Goal: Task Accomplishment & Management: Use online tool/utility

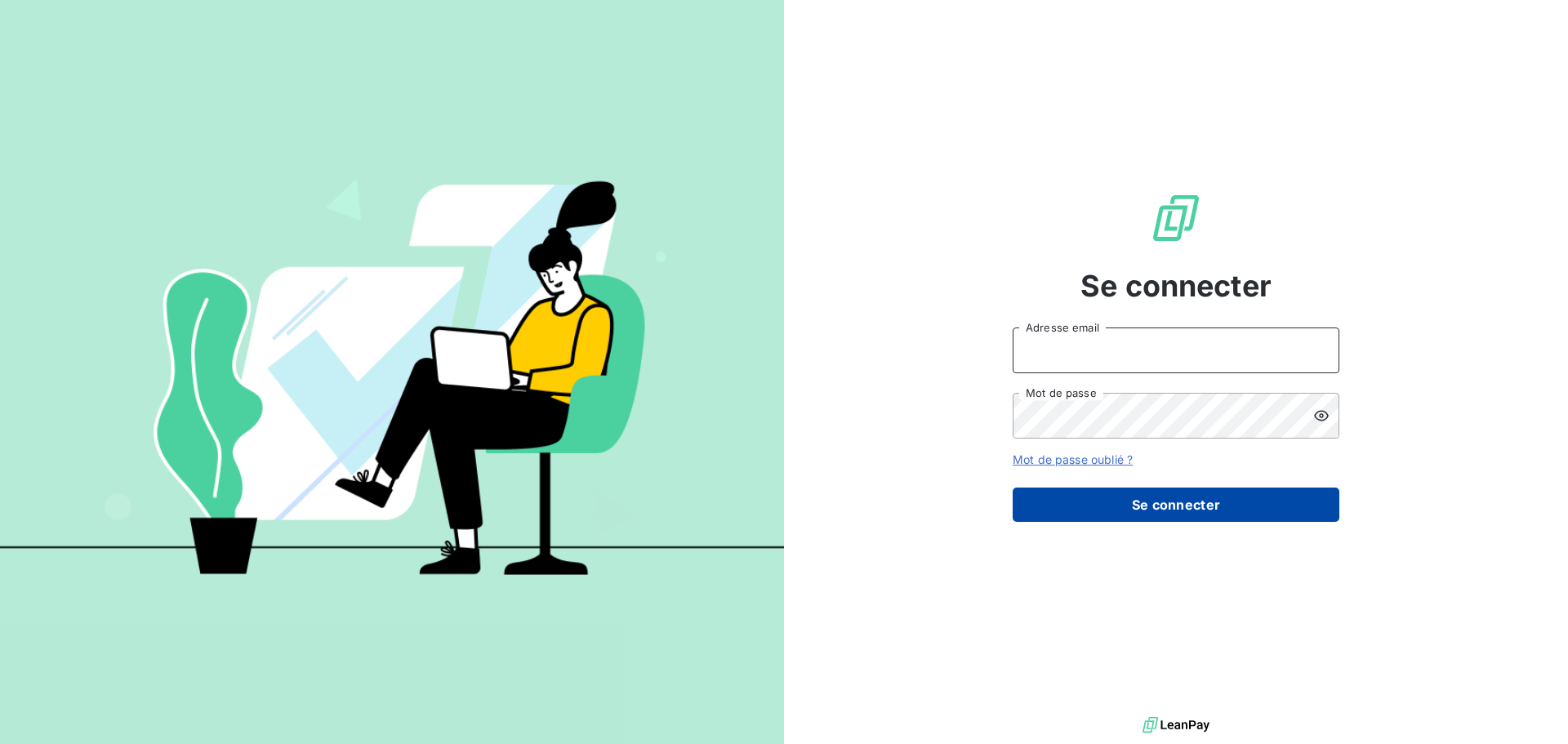
type input "[EMAIL_ADDRESS][DOMAIN_NAME]"
click at [1160, 507] on button "Se connecter" at bounding box center [1175, 504] width 326 height 34
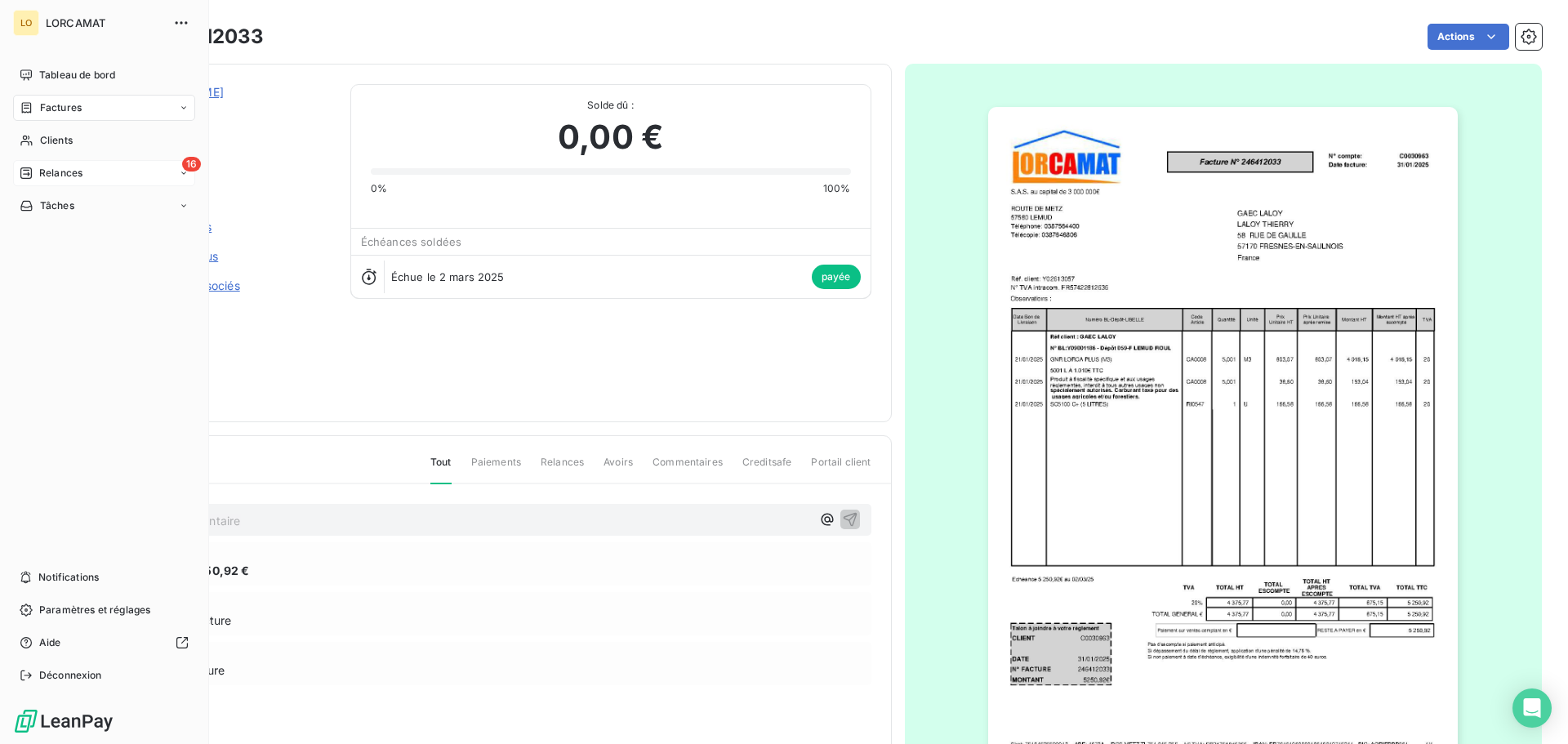
click at [29, 175] on icon at bounding box center [26, 173] width 12 height 12
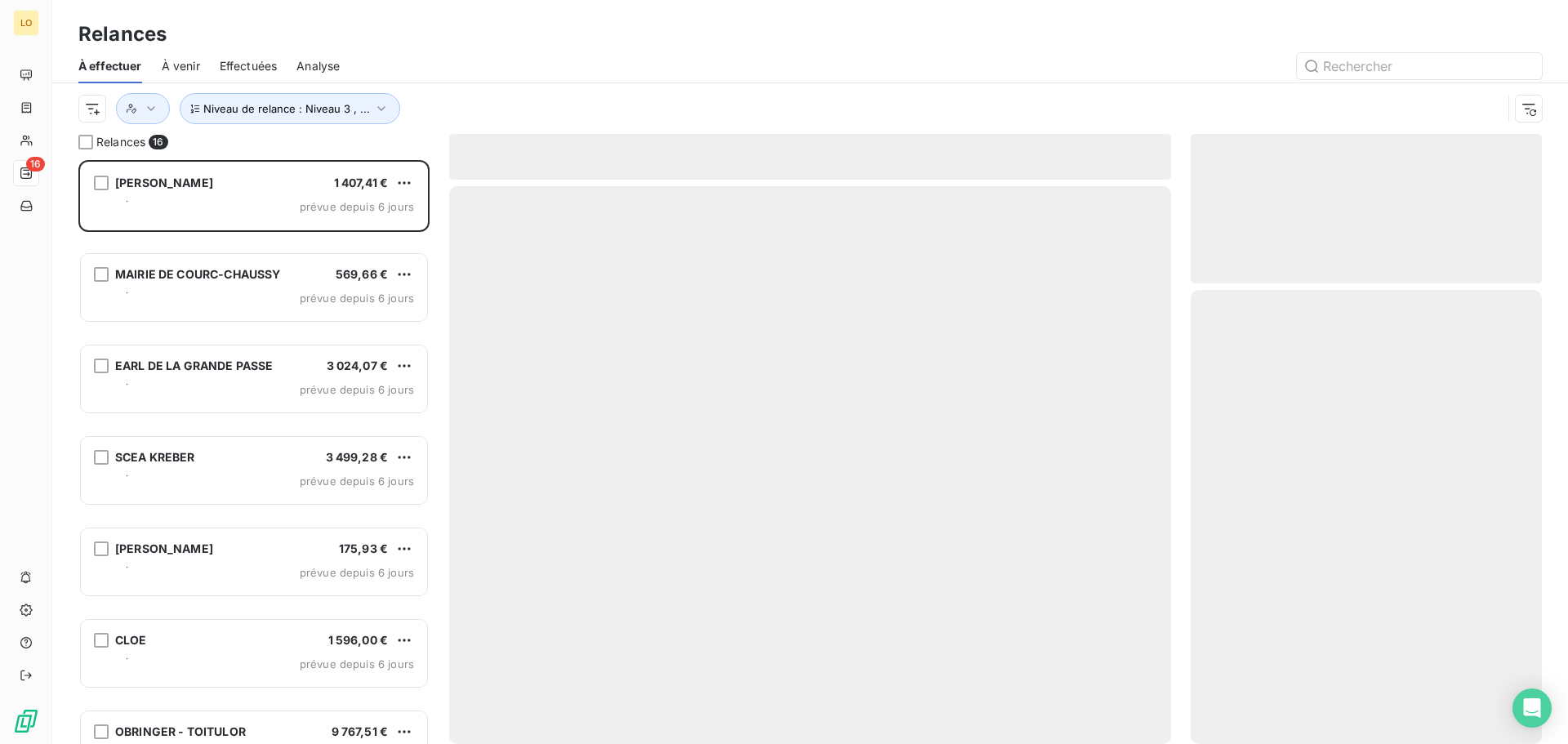
scroll to position [572, 339]
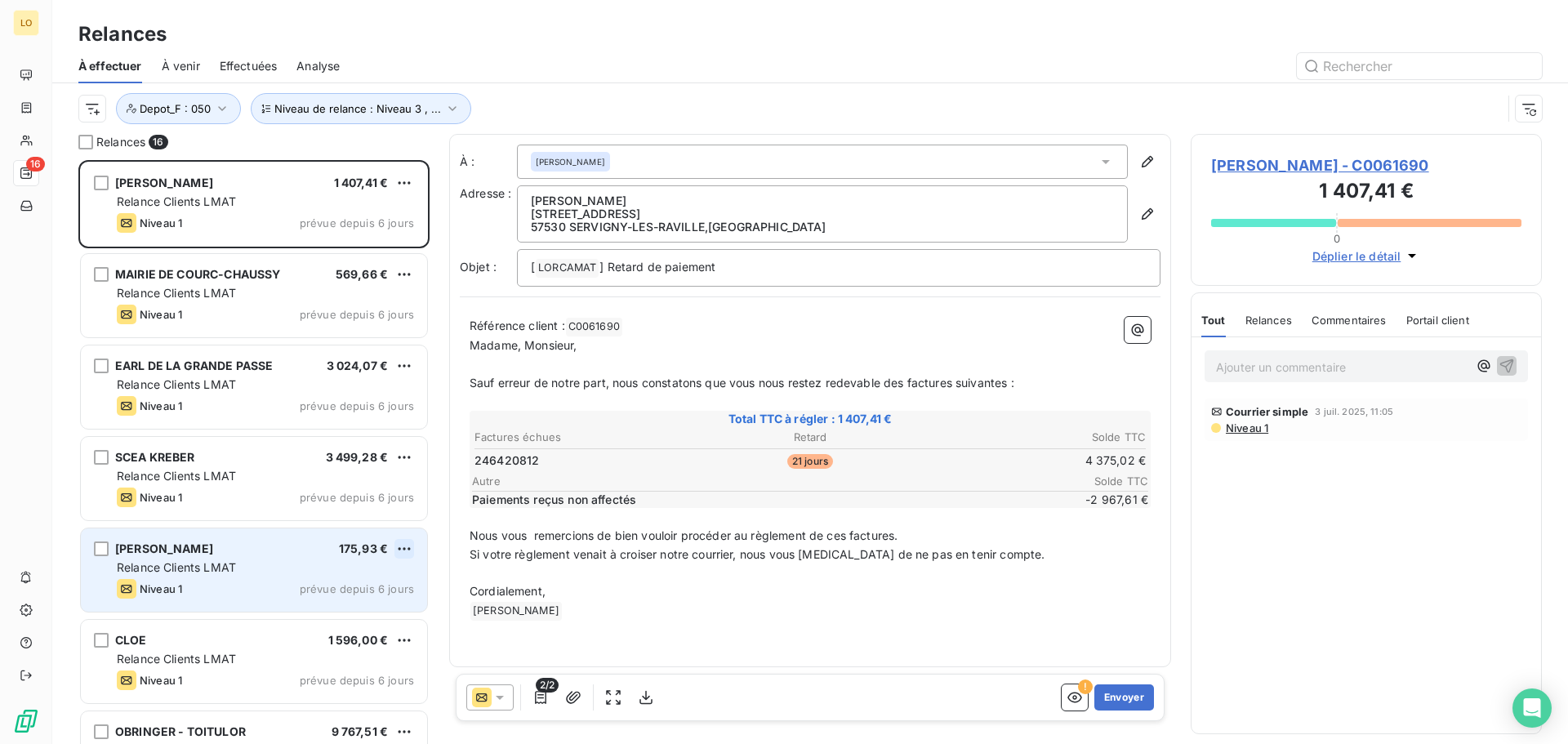
click at [397, 549] on html "LO 16 Relances À effectuer À venir Effectuées Analyse Niveau de relance : Nivea…" at bounding box center [784, 372] width 1568 height 744
click at [364, 609] on div "Passer cette action" at bounding box center [334, 610] width 146 height 26
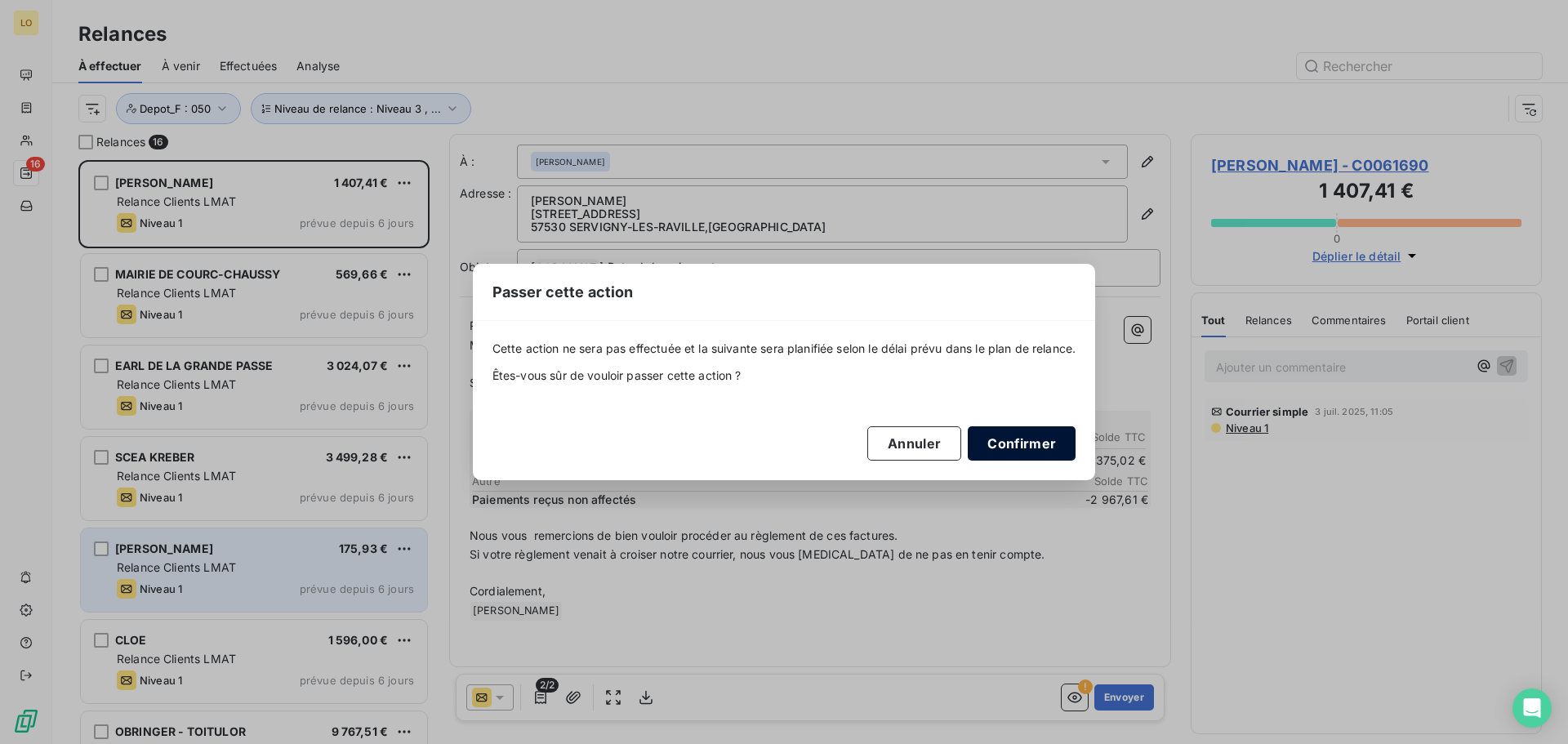
click at [1020, 448] on button "Confirmer" at bounding box center [1022, 443] width 108 height 34
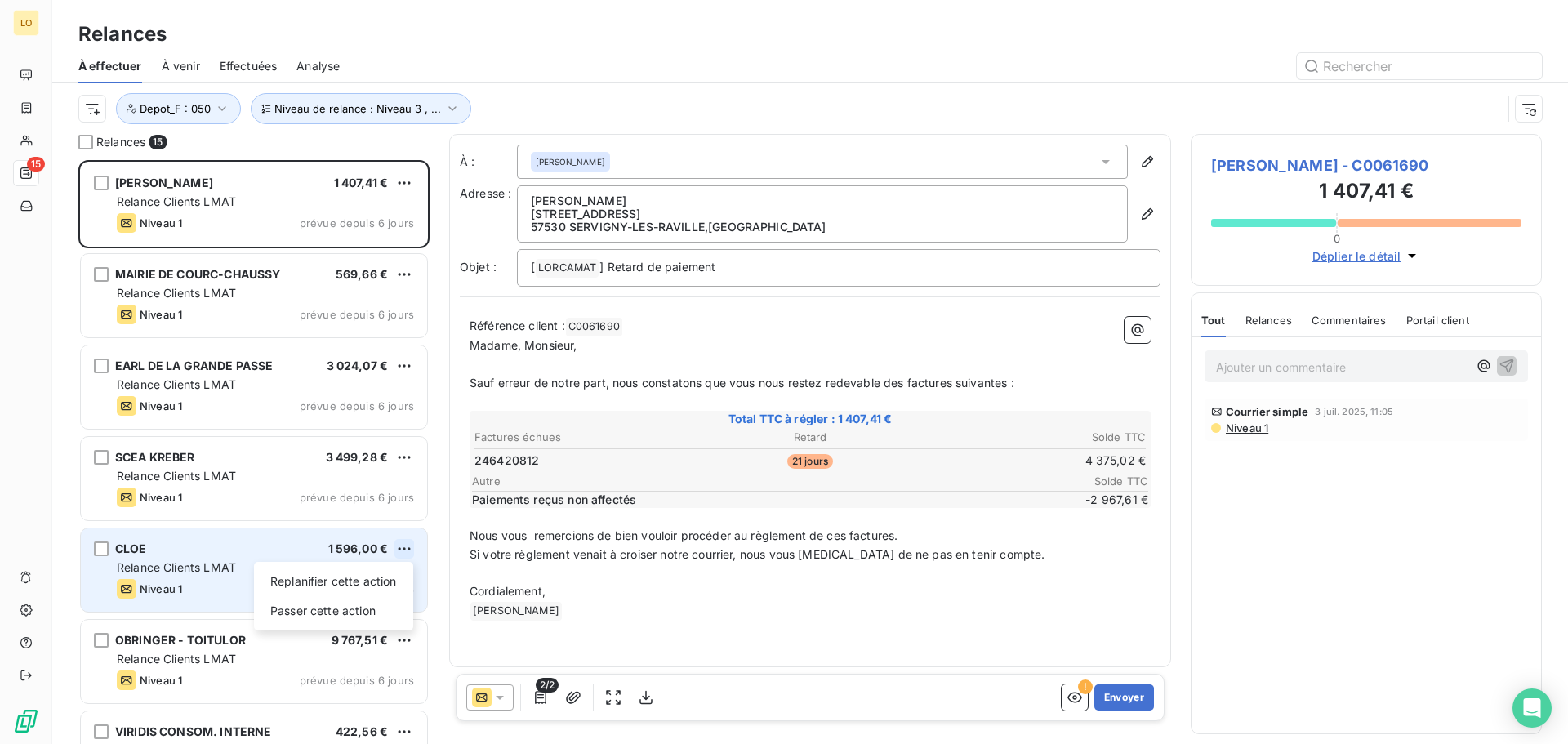
click at [410, 544] on html "LO 15 Relances À effectuer À venir Effectuées Analyse Niveau de relance : Nivea…" at bounding box center [784, 372] width 1568 height 744
click at [365, 612] on div "Passer cette action" at bounding box center [334, 610] width 146 height 26
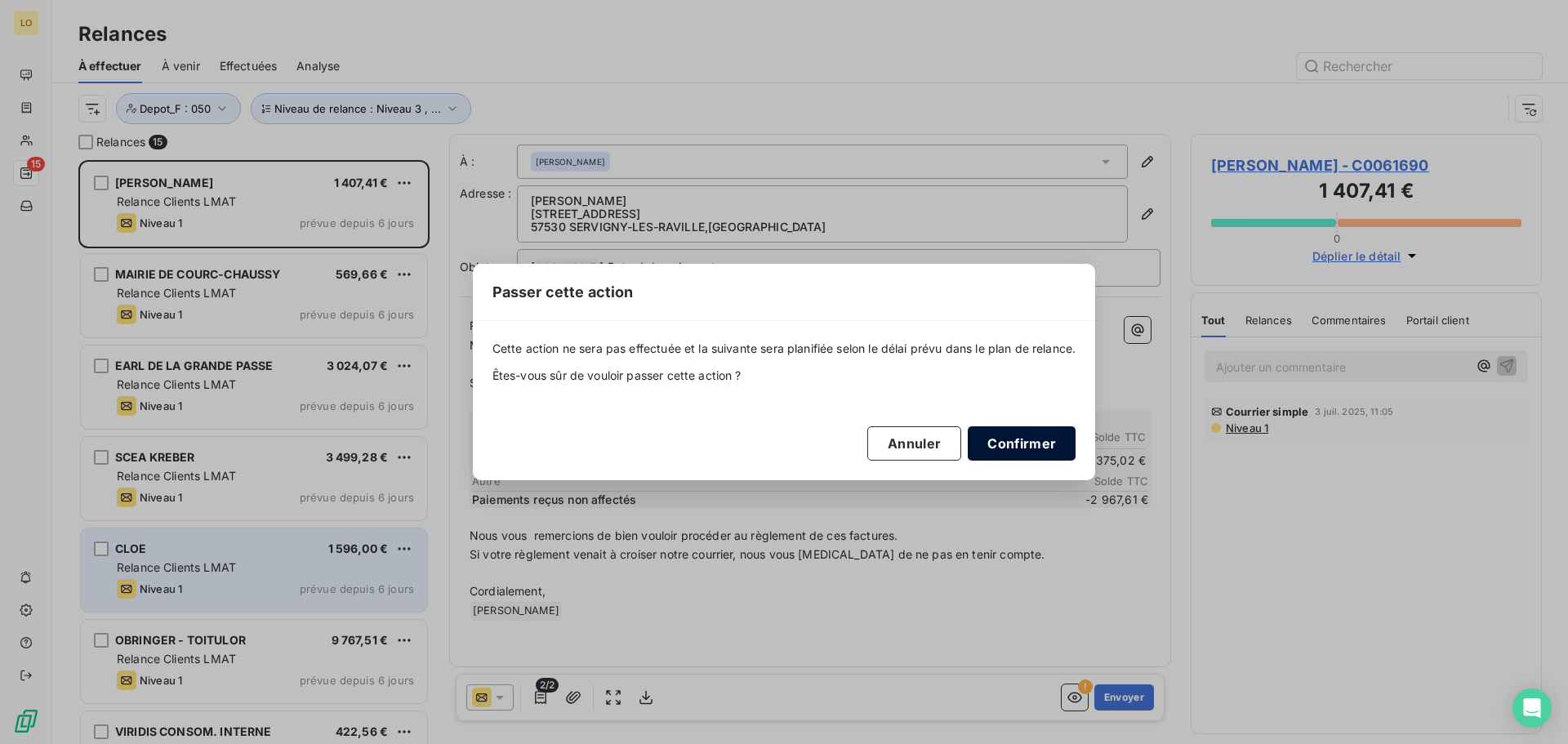
click at [1004, 440] on button "Confirmer" at bounding box center [1022, 443] width 108 height 34
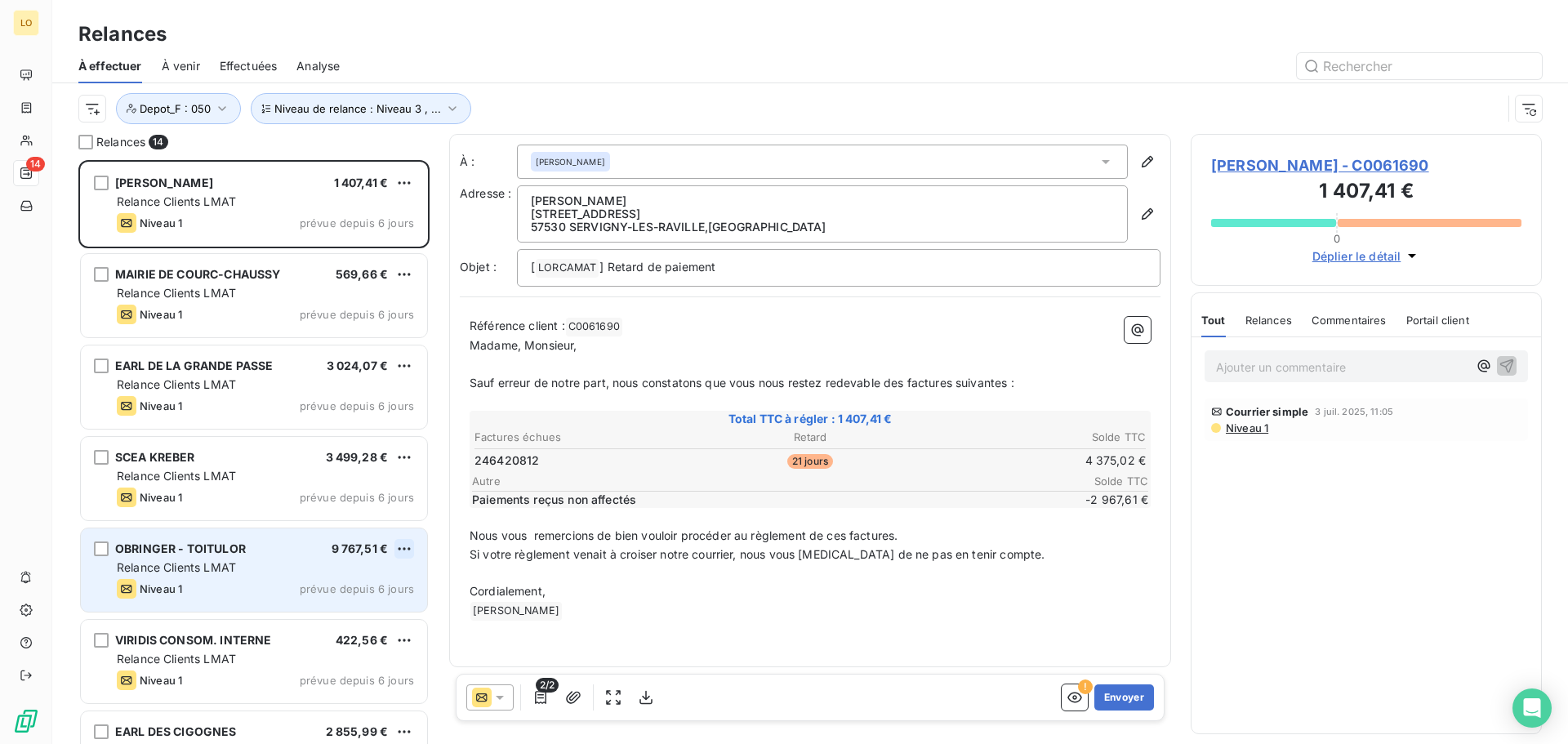
click at [402, 546] on html "LO 14 Relances À effectuer À venir Effectuées Analyse Niveau de relance : Nivea…" at bounding box center [784, 372] width 1568 height 744
click at [333, 606] on div "Passer cette action" at bounding box center [334, 610] width 146 height 26
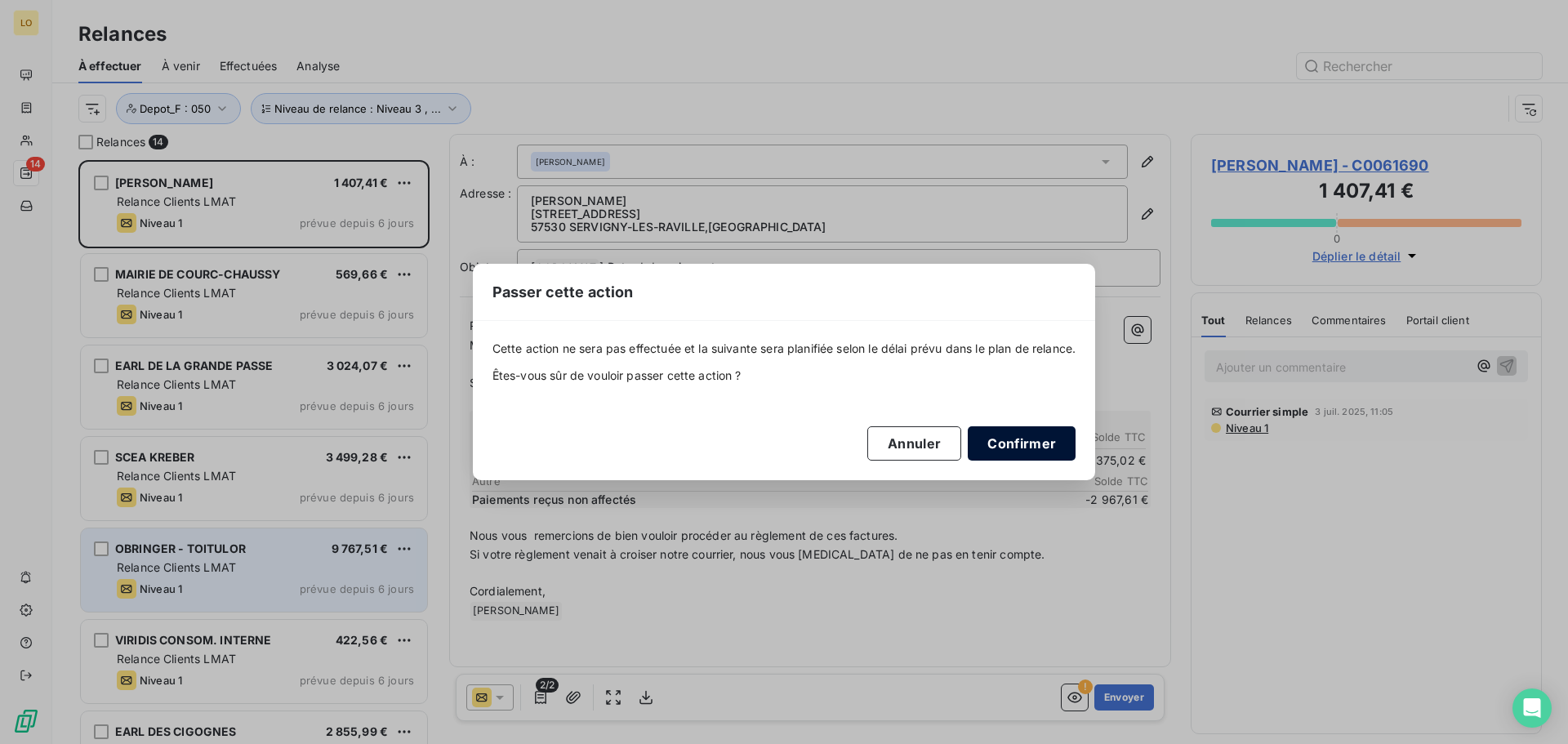
click at [1023, 448] on button "Confirmer" at bounding box center [1022, 443] width 108 height 34
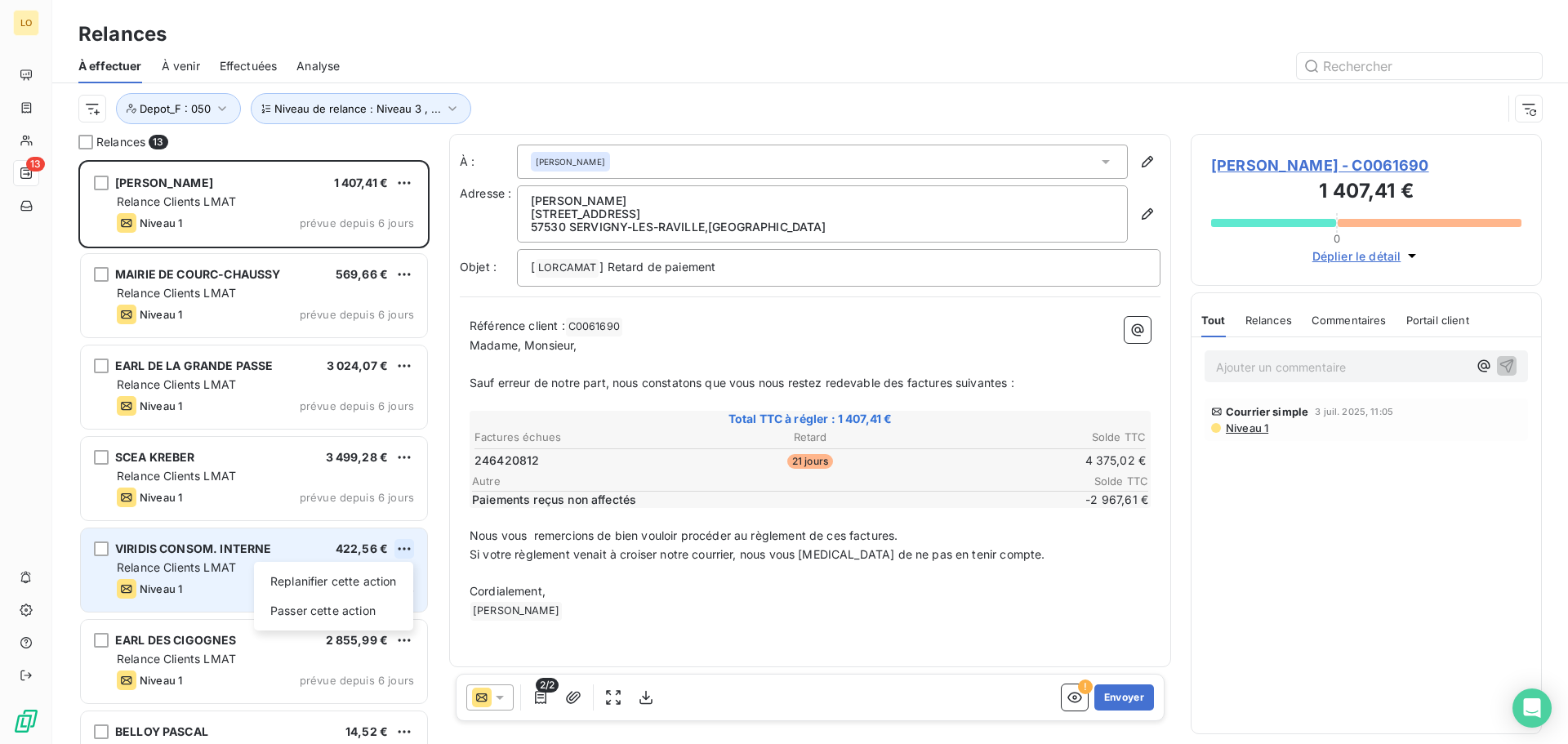
click at [404, 547] on html "LO 13 Relances À effectuer À venir Effectuées Analyse Niveau de relance : Nivea…" at bounding box center [784, 372] width 1568 height 744
click at [328, 612] on div "Passer cette action" at bounding box center [334, 610] width 146 height 26
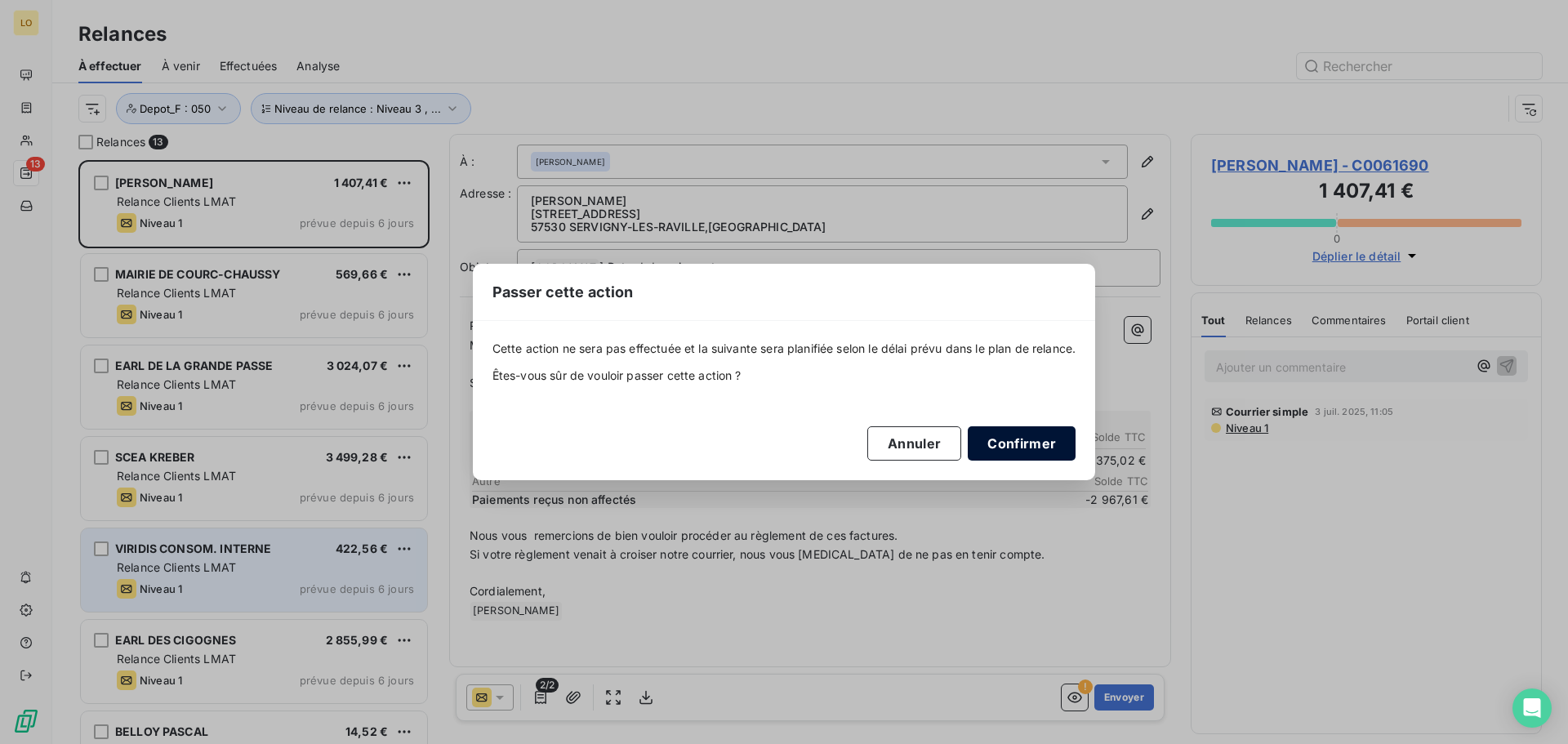
click at [1042, 446] on button "Confirmer" at bounding box center [1022, 443] width 108 height 34
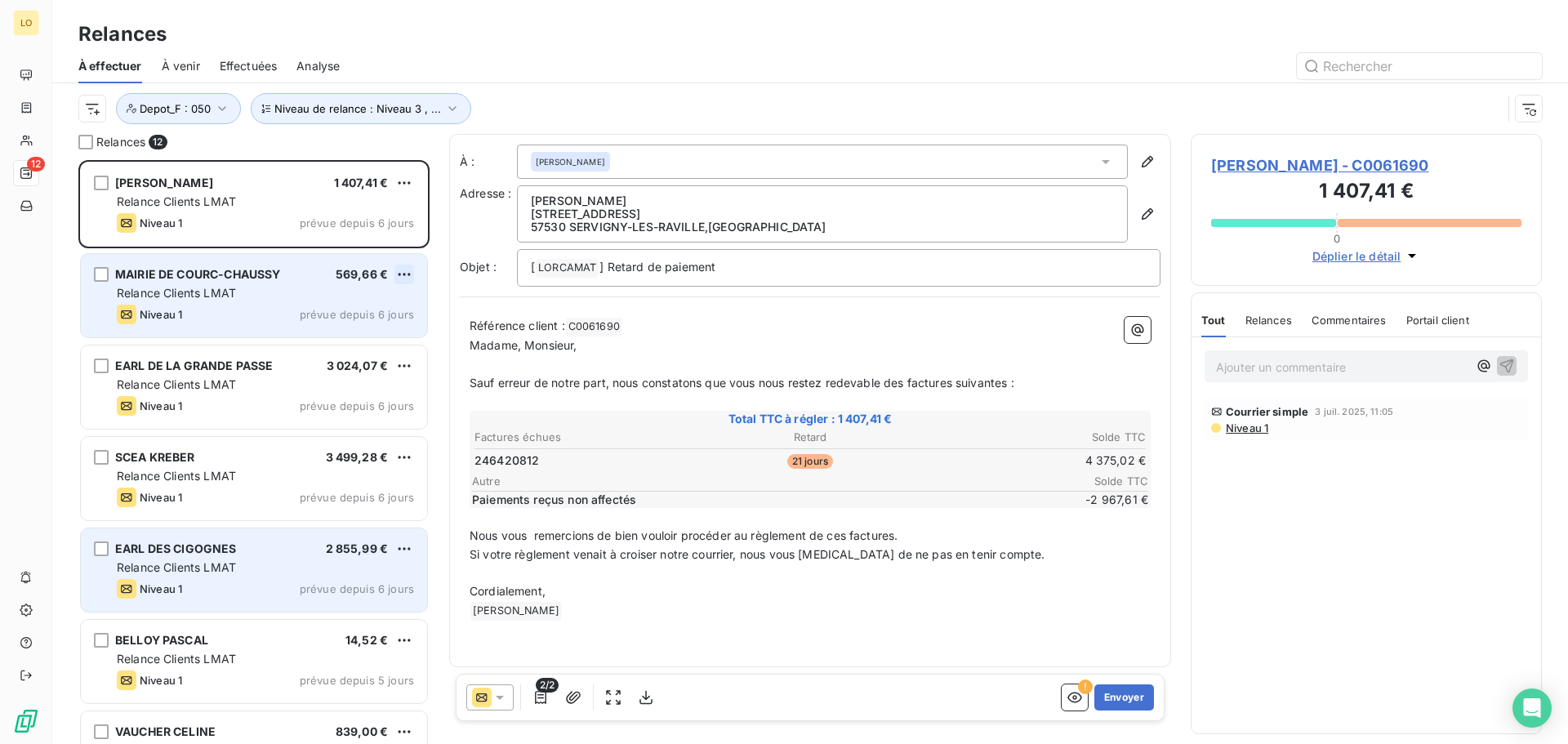
click at [407, 270] on html "LO 12 Relances À effectuer À venir Effectuées Analyse Niveau de relance : Nivea…" at bounding box center [784, 372] width 1568 height 744
click at [362, 335] on div "Passer cette action" at bounding box center [334, 336] width 146 height 26
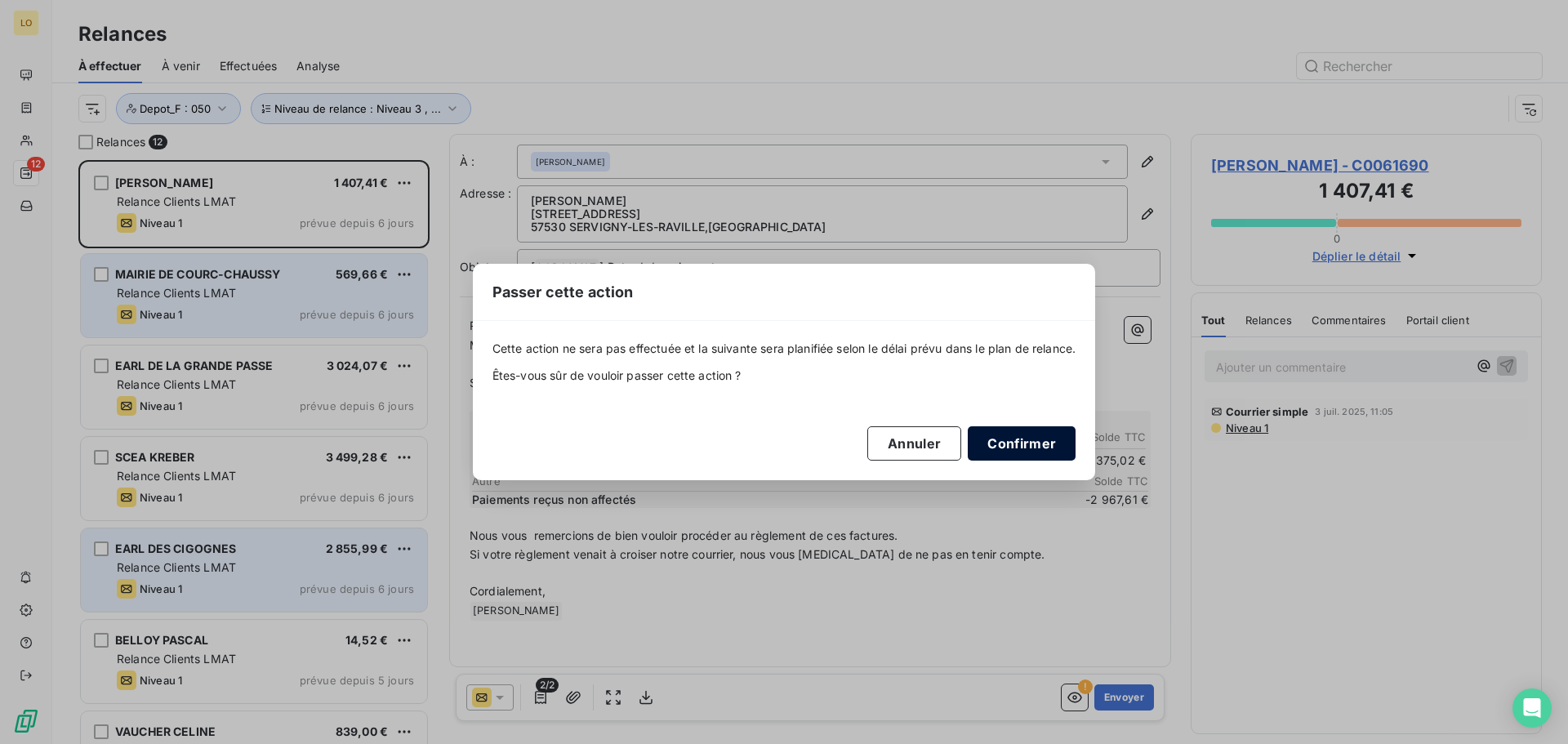
click at [1027, 438] on button "Confirmer" at bounding box center [1022, 443] width 108 height 34
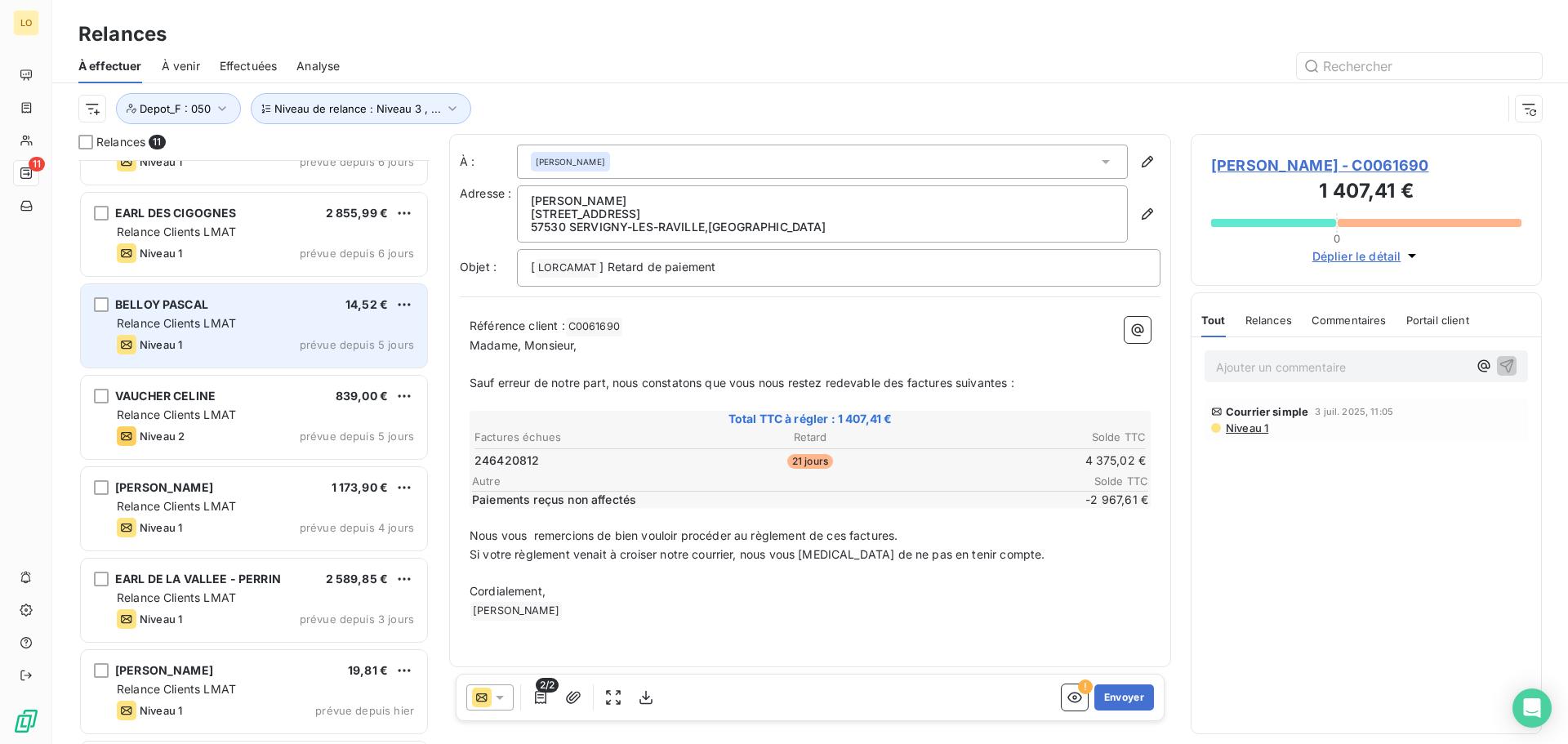
scroll to position [245, 0]
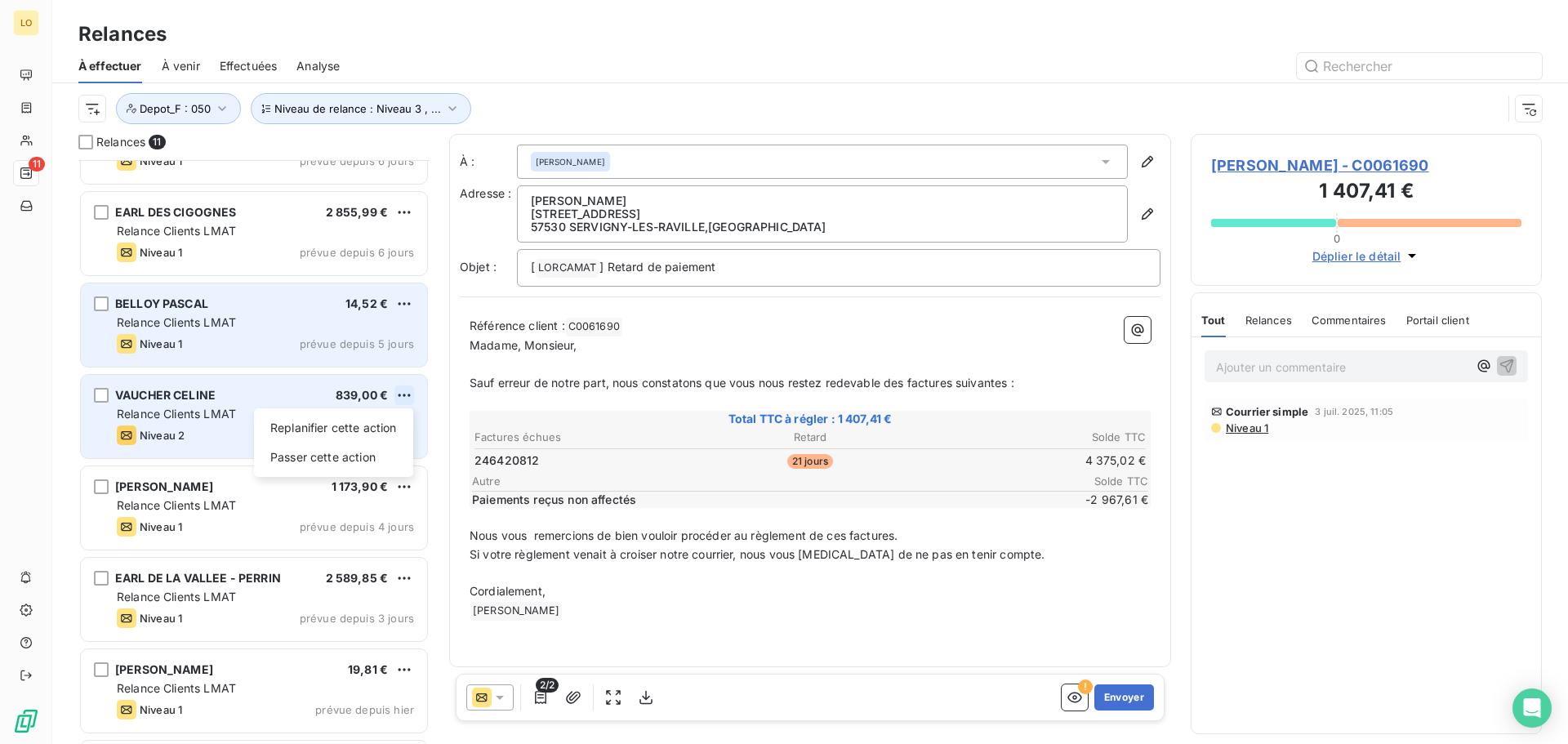
click at [403, 393] on html "LO 11 Relances À effectuer À venir Effectuées Analyse Niveau de relance : Nivea…" at bounding box center [784, 372] width 1568 height 744
click at [325, 458] on div "Passer cette action" at bounding box center [334, 456] width 146 height 26
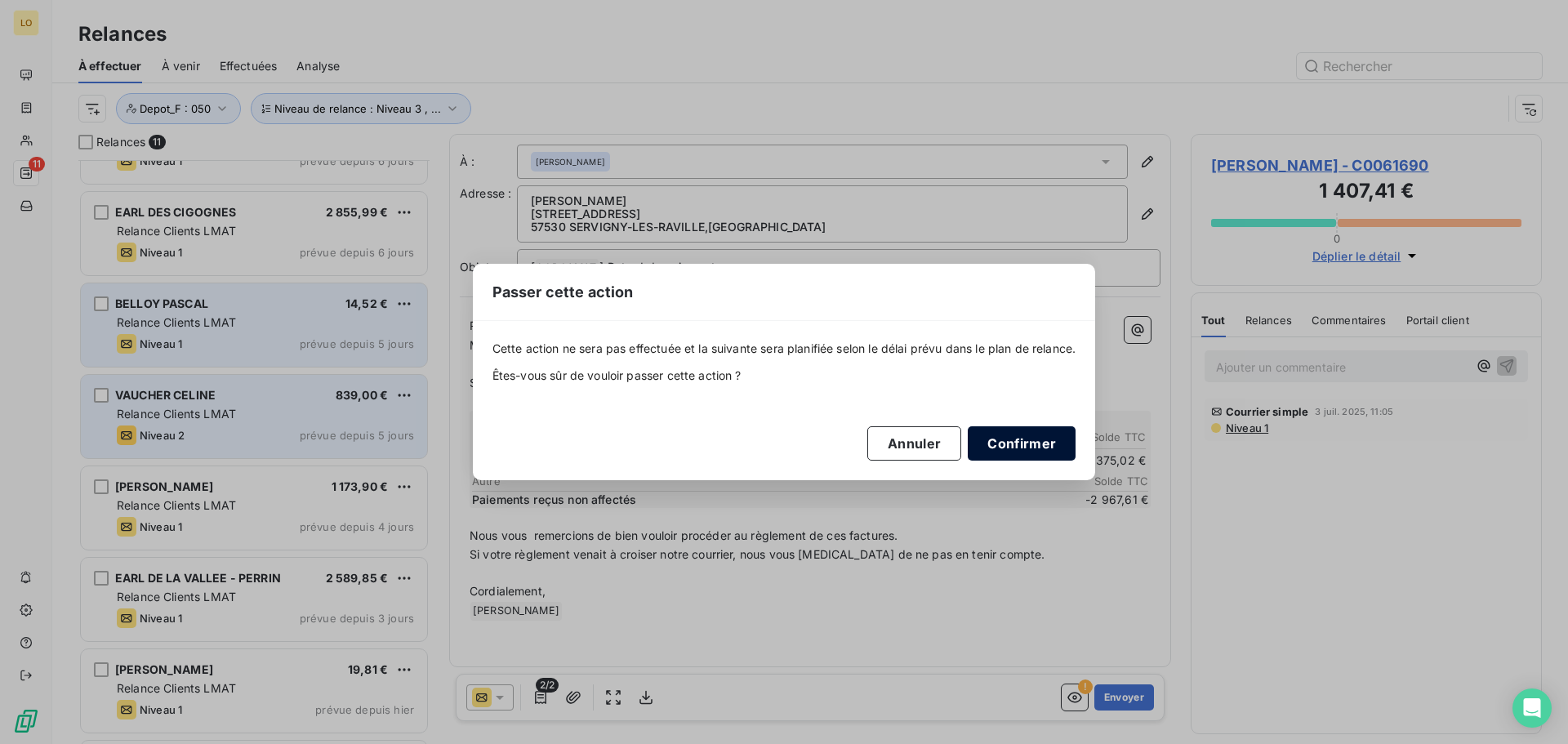
click at [1029, 441] on button "Confirmer" at bounding box center [1022, 443] width 108 height 34
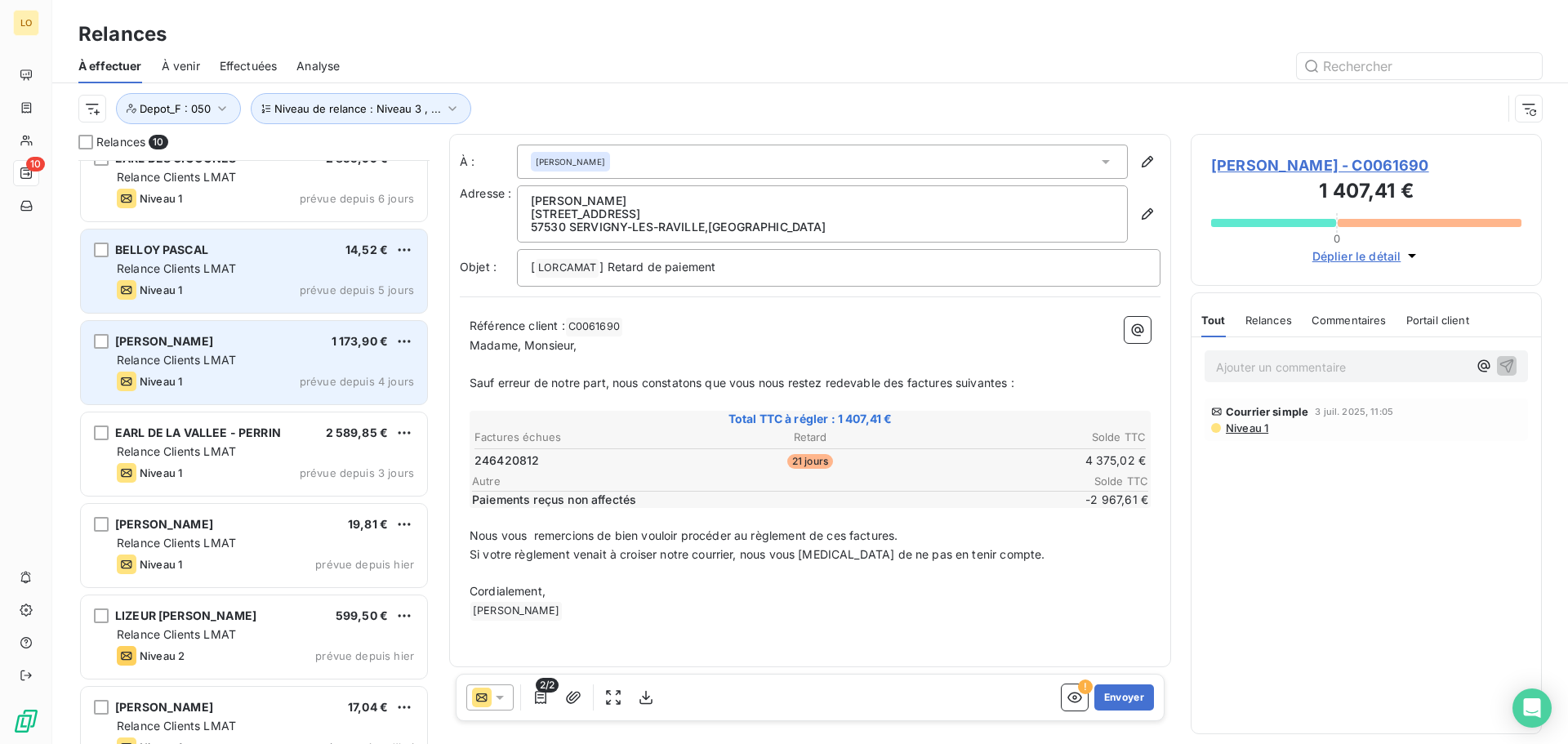
scroll to position [327, 0]
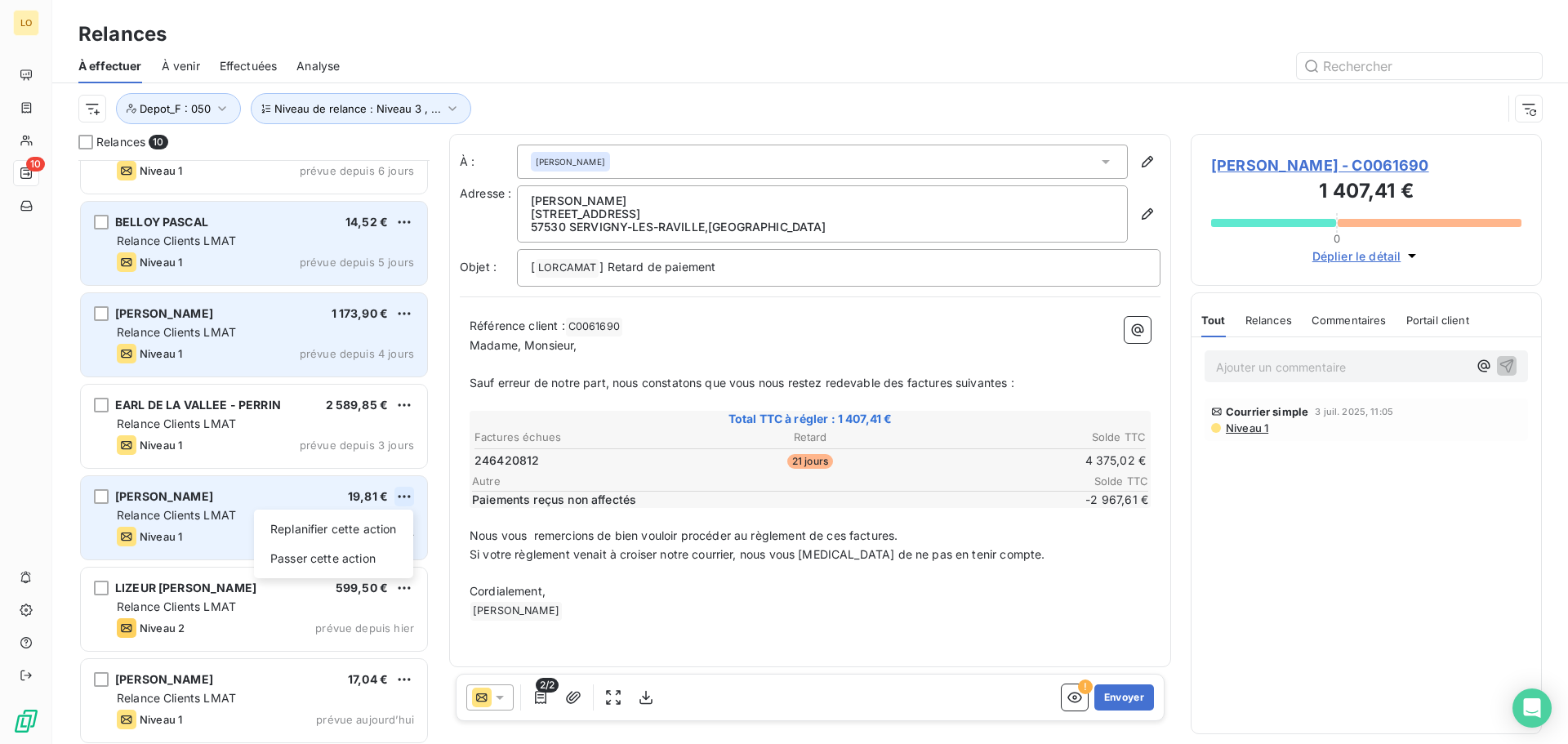
click at [400, 495] on html "LO 10 Relances À effectuer À venir Effectuées Analyse Niveau de relance : Nivea…" at bounding box center [784, 372] width 1568 height 744
click at [369, 554] on div "Passer cette action" at bounding box center [334, 558] width 146 height 26
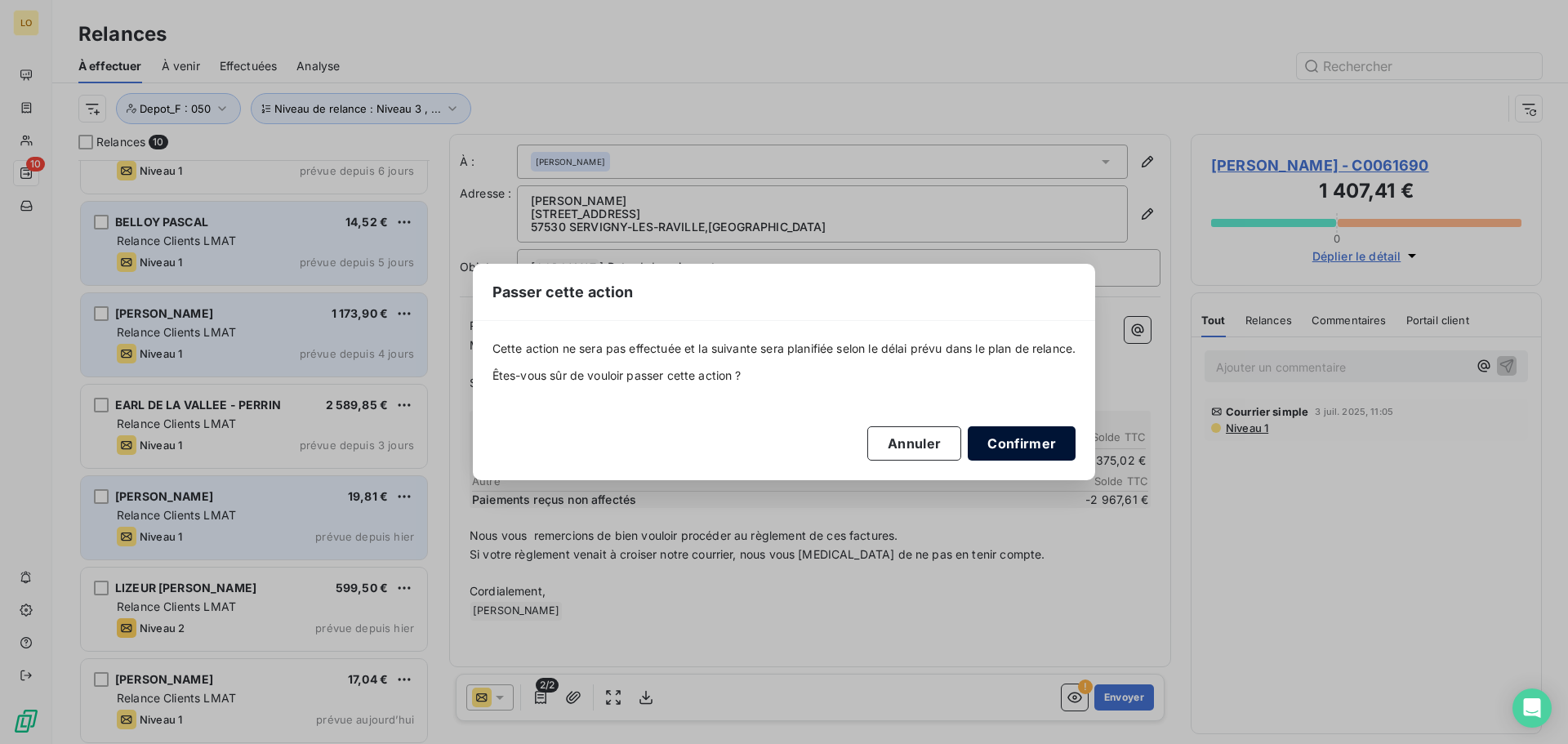
click at [1010, 446] on button "Confirmer" at bounding box center [1022, 443] width 108 height 34
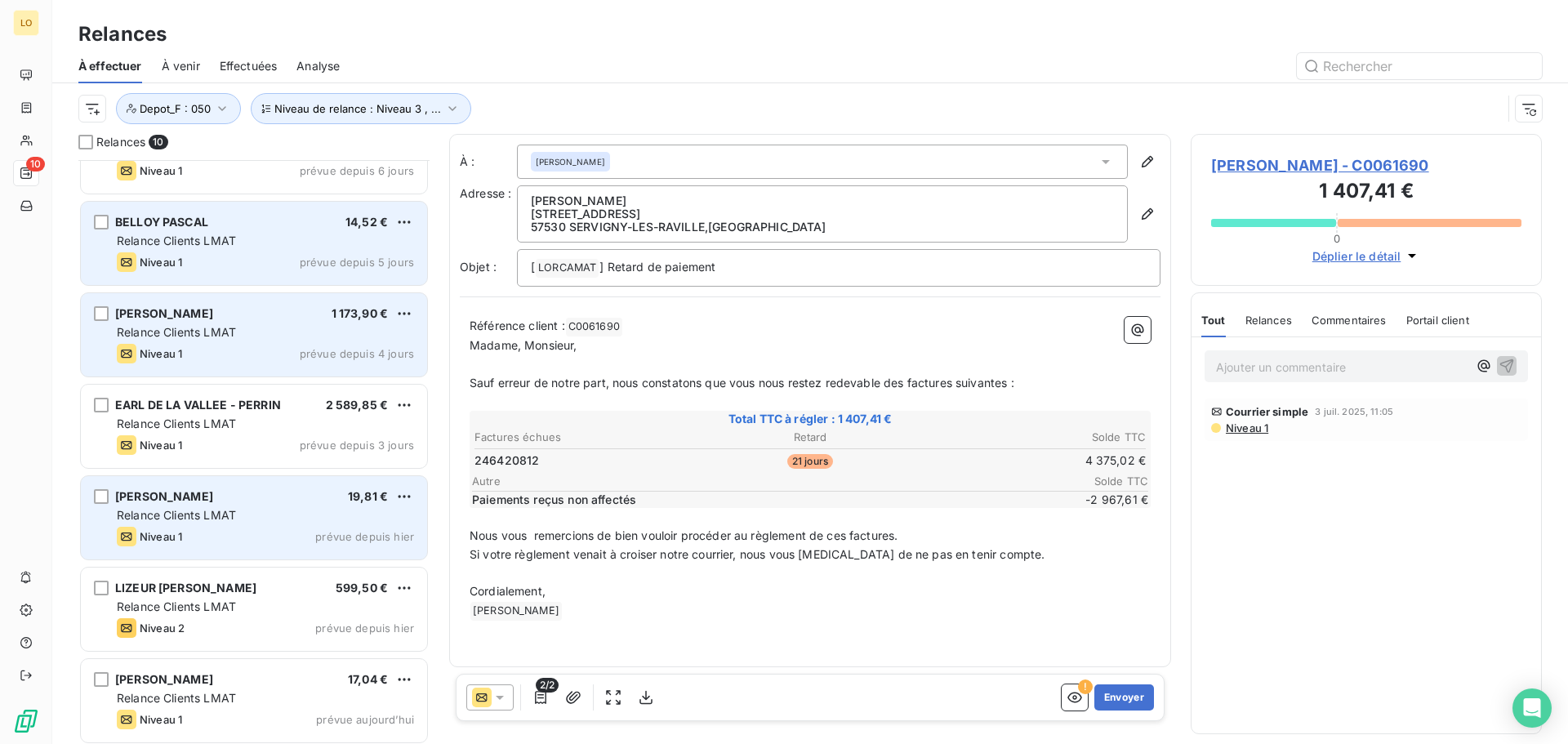
scroll to position [240, 0]
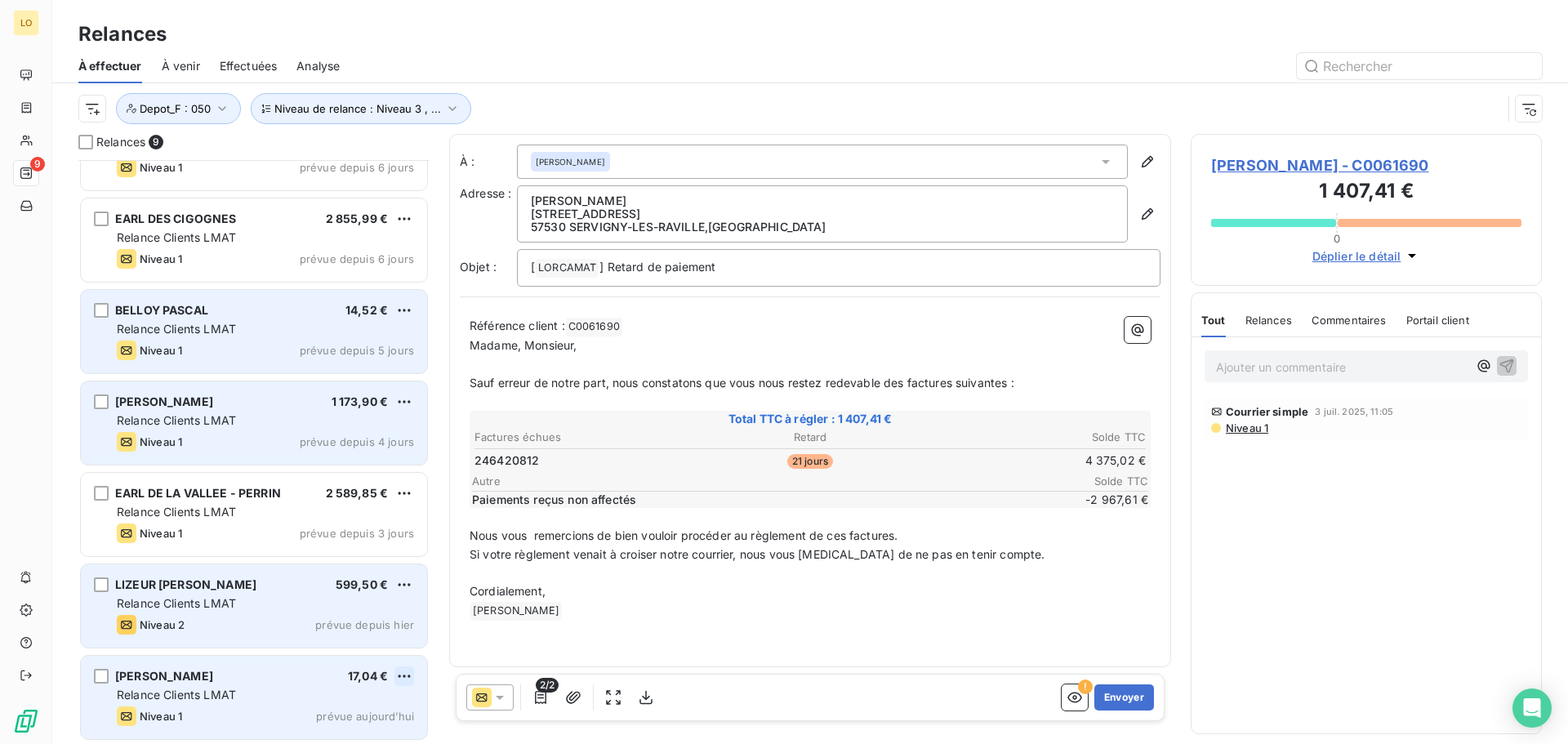
click at [405, 673] on html "LO 9 Relances À effectuer À venir Effectuées Analyse Niveau de relance : Niveau…" at bounding box center [784, 372] width 1568 height 744
click at [362, 645] on div "Passer cette action" at bounding box center [334, 643] width 146 height 26
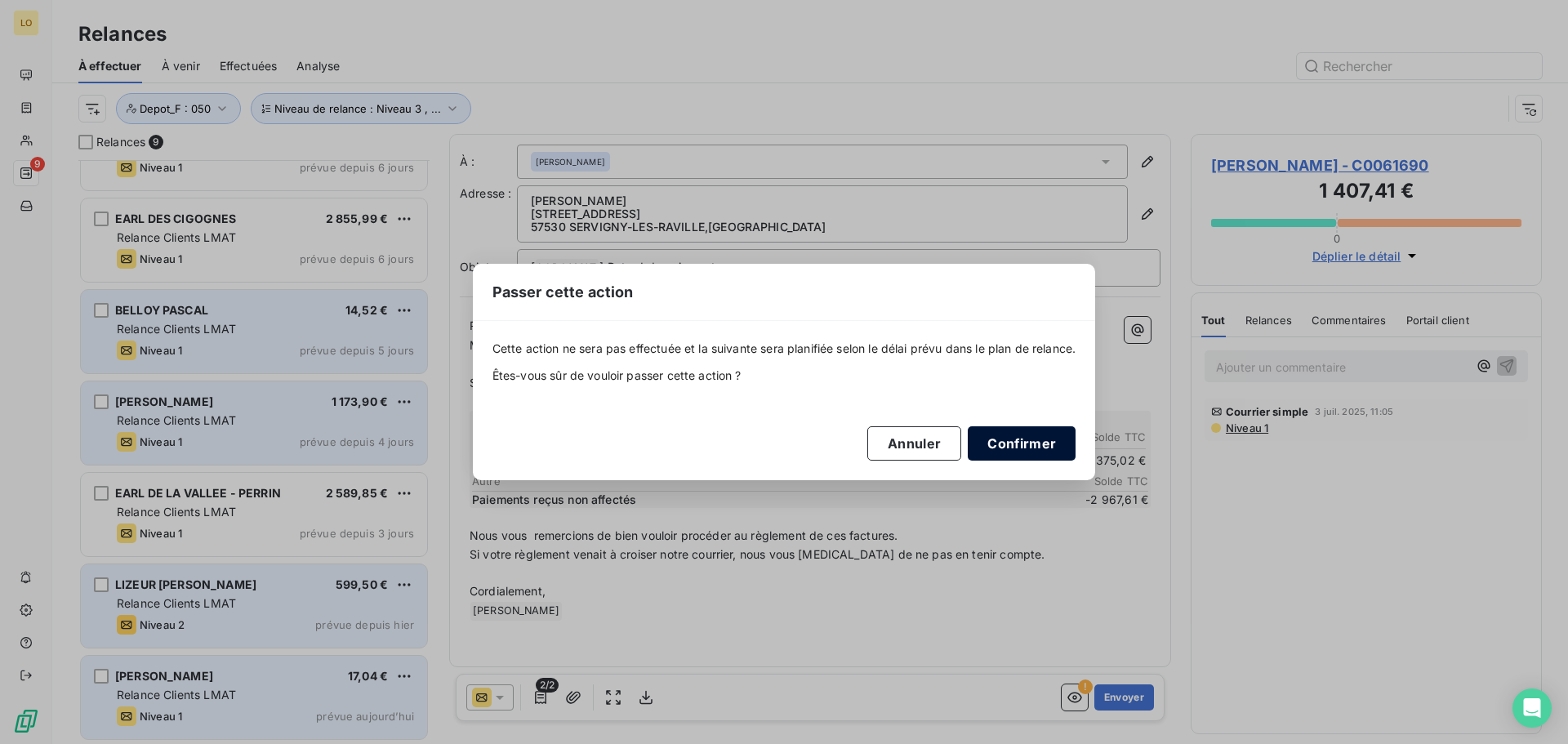
click at [1028, 446] on button "Confirmer" at bounding box center [1022, 443] width 108 height 34
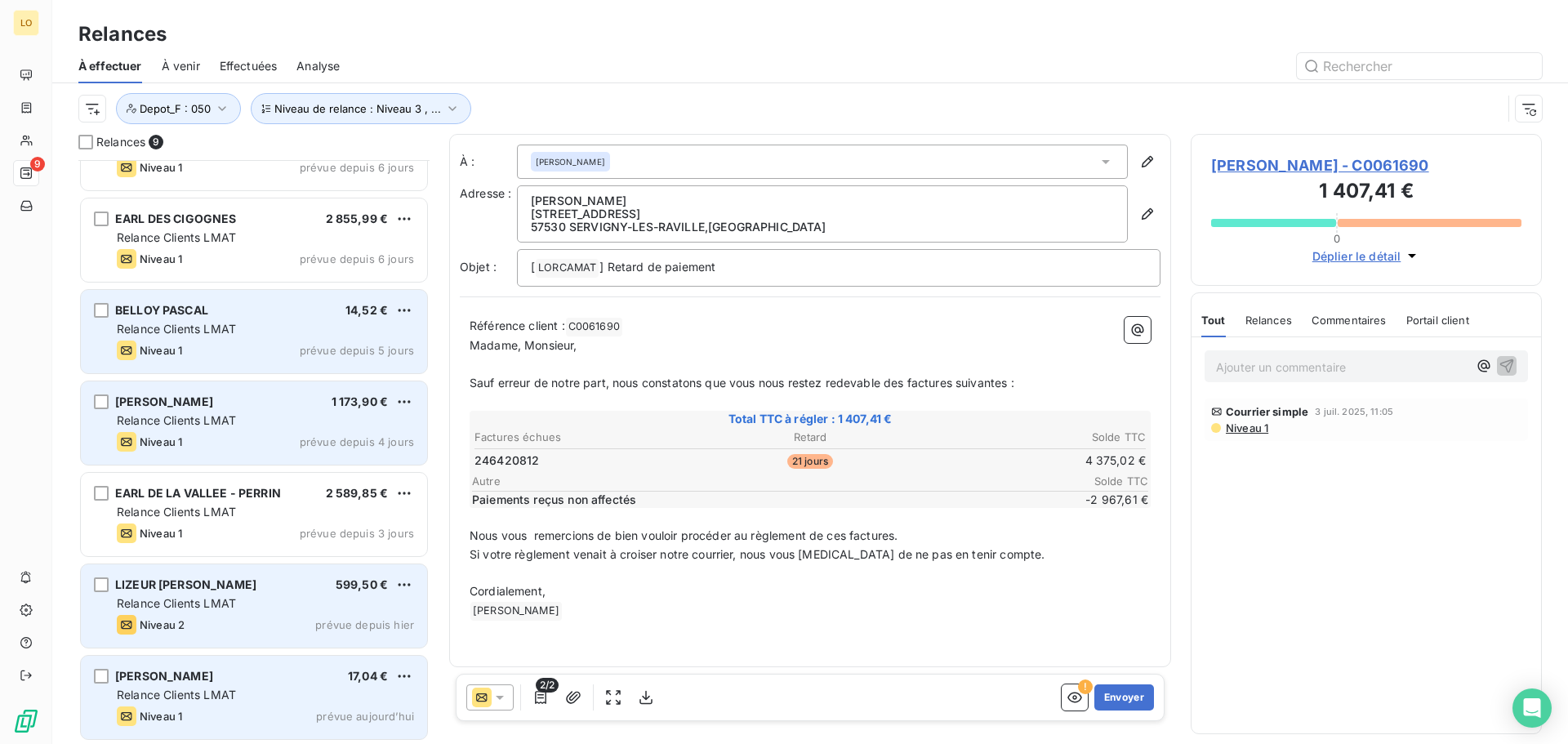
scroll to position [148, 0]
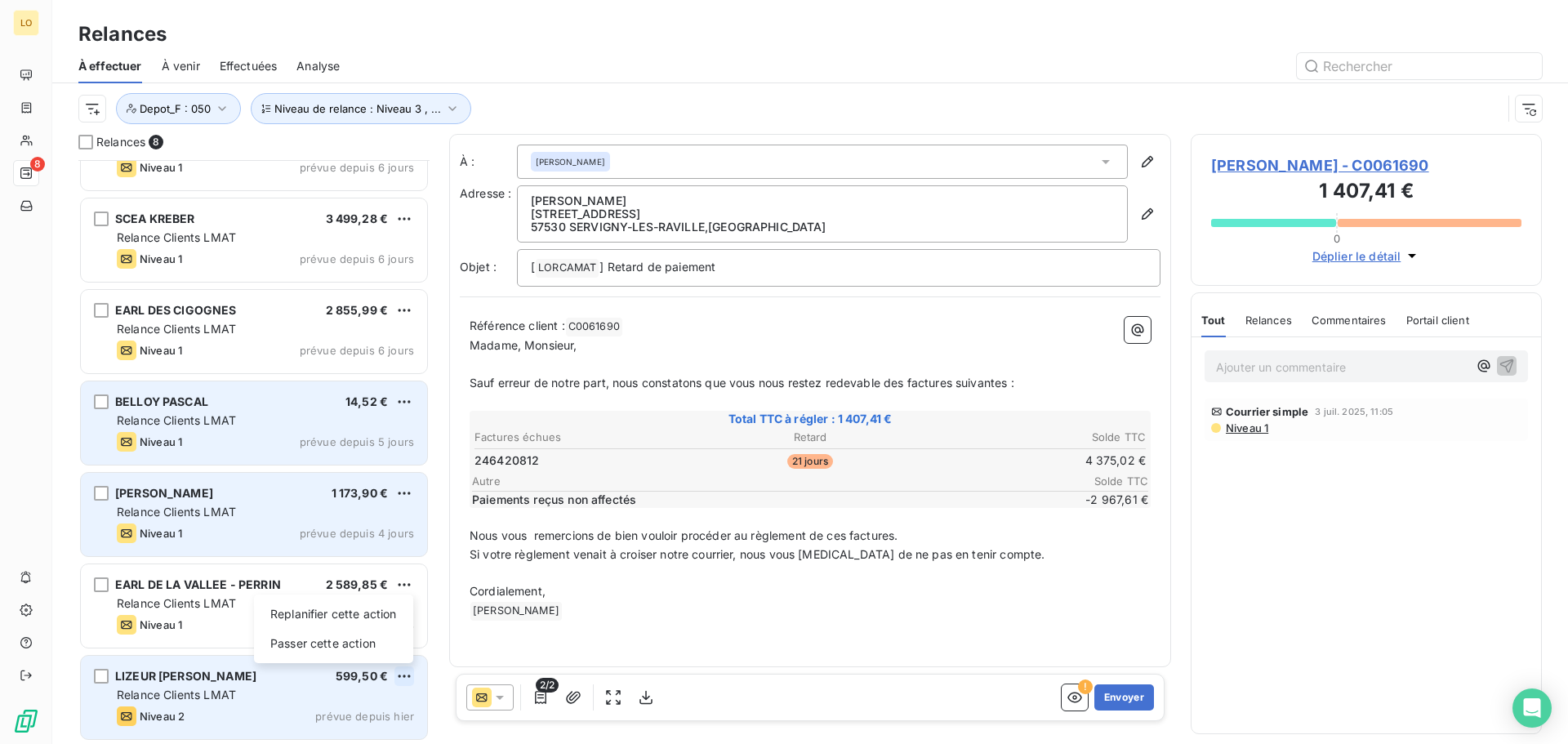
click at [405, 667] on html "LO 8 Relances À effectuer À venir Effectuées Analyse Niveau de relance : Niveau…" at bounding box center [784, 372] width 1568 height 744
click at [382, 637] on div "Passer cette action" at bounding box center [334, 643] width 146 height 26
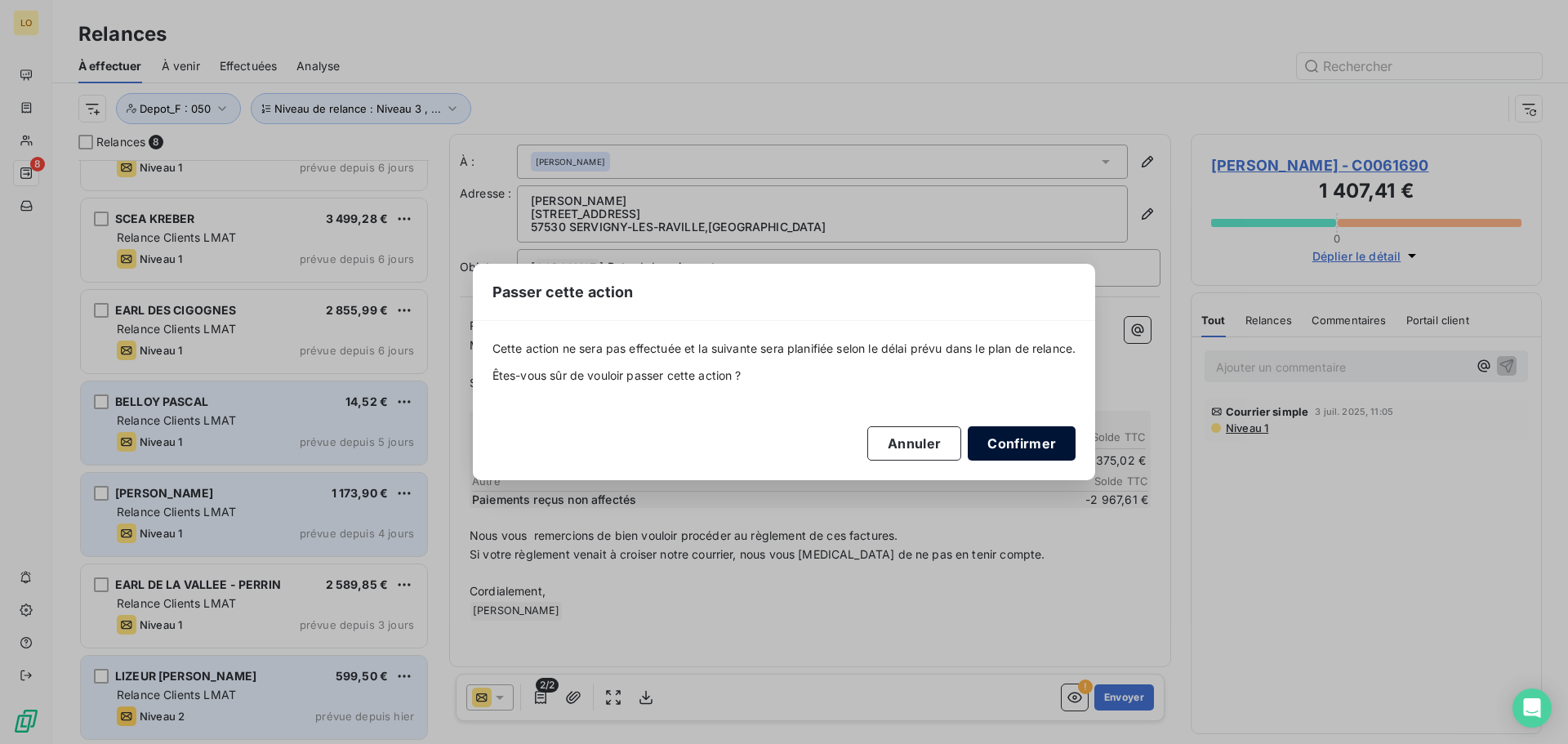
click at [998, 447] on button "Confirmer" at bounding box center [1022, 443] width 108 height 34
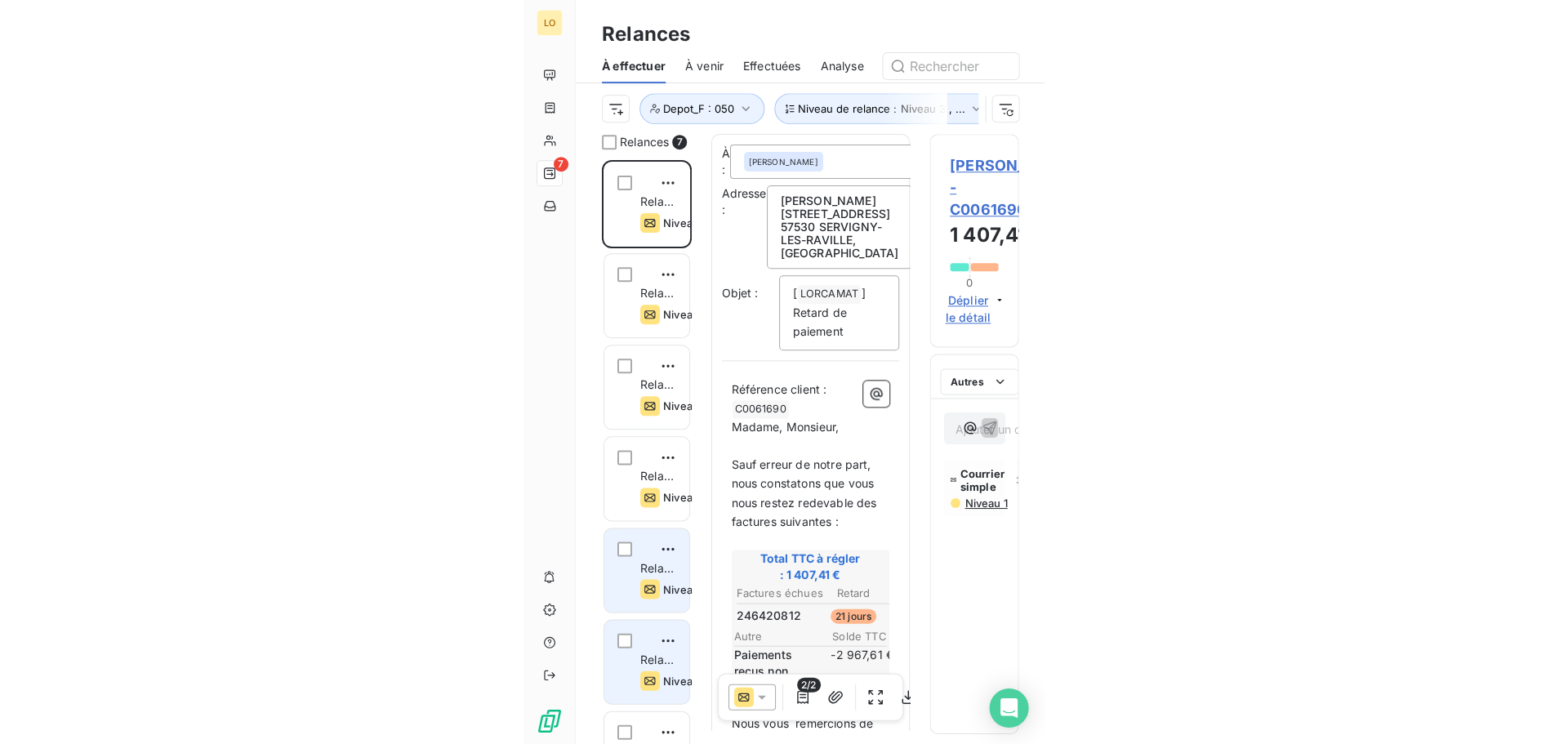
scroll to position [572, 339]
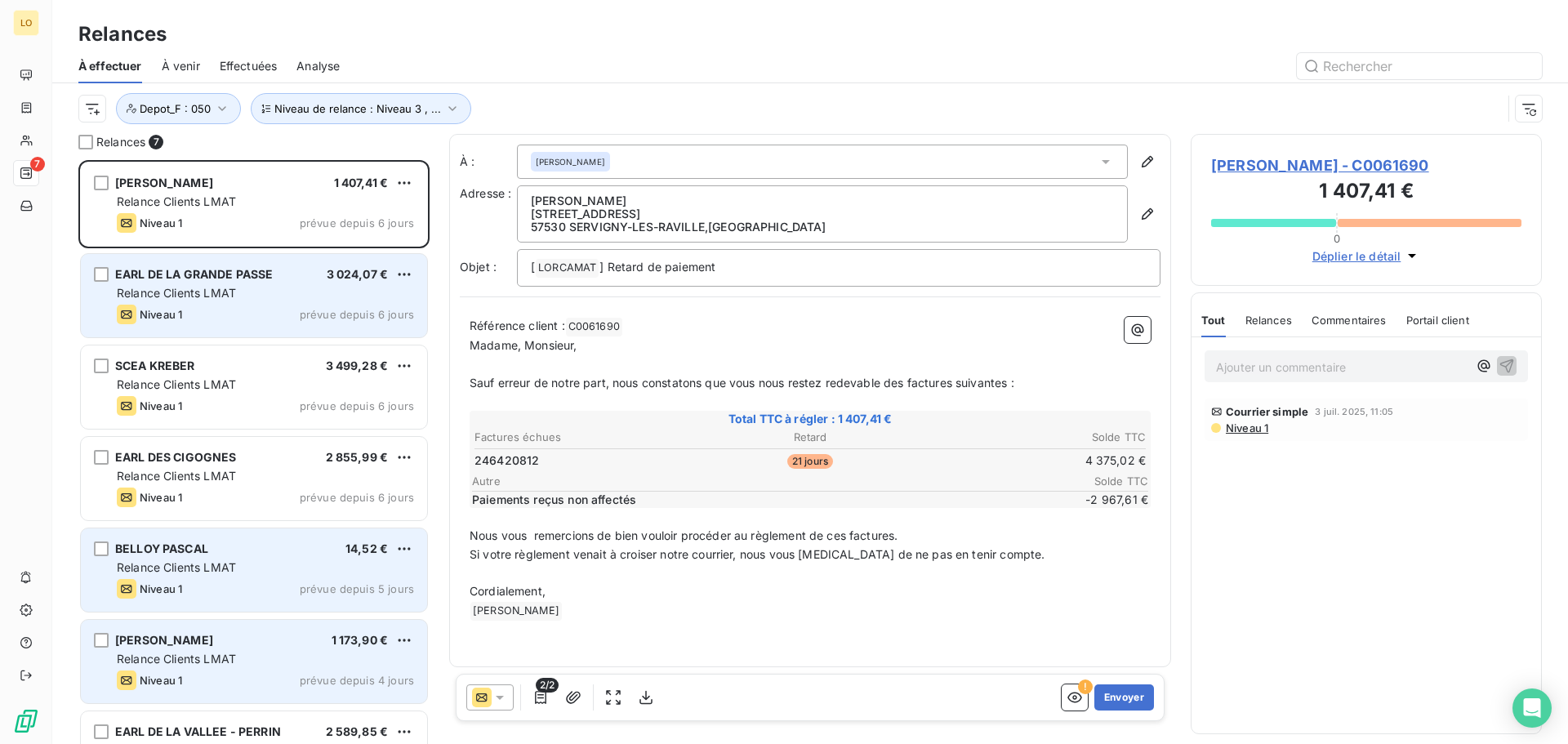
click at [298, 297] on div "Relance Clients LMAT" at bounding box center [265, 293] width 297 height 16
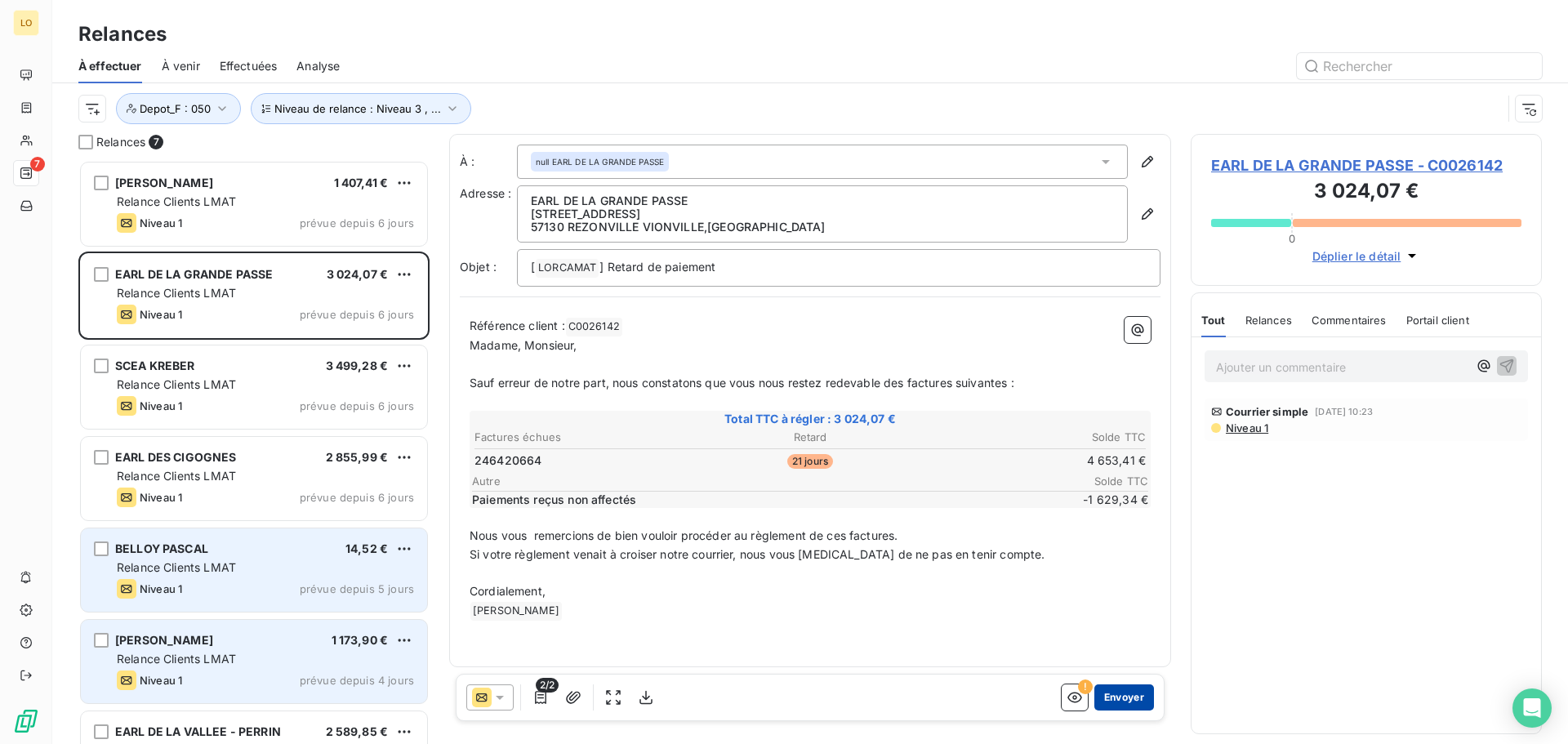
click at [1117, 694] on button "Envoyer" at bounding box center [1123, 697] width 60 height 26
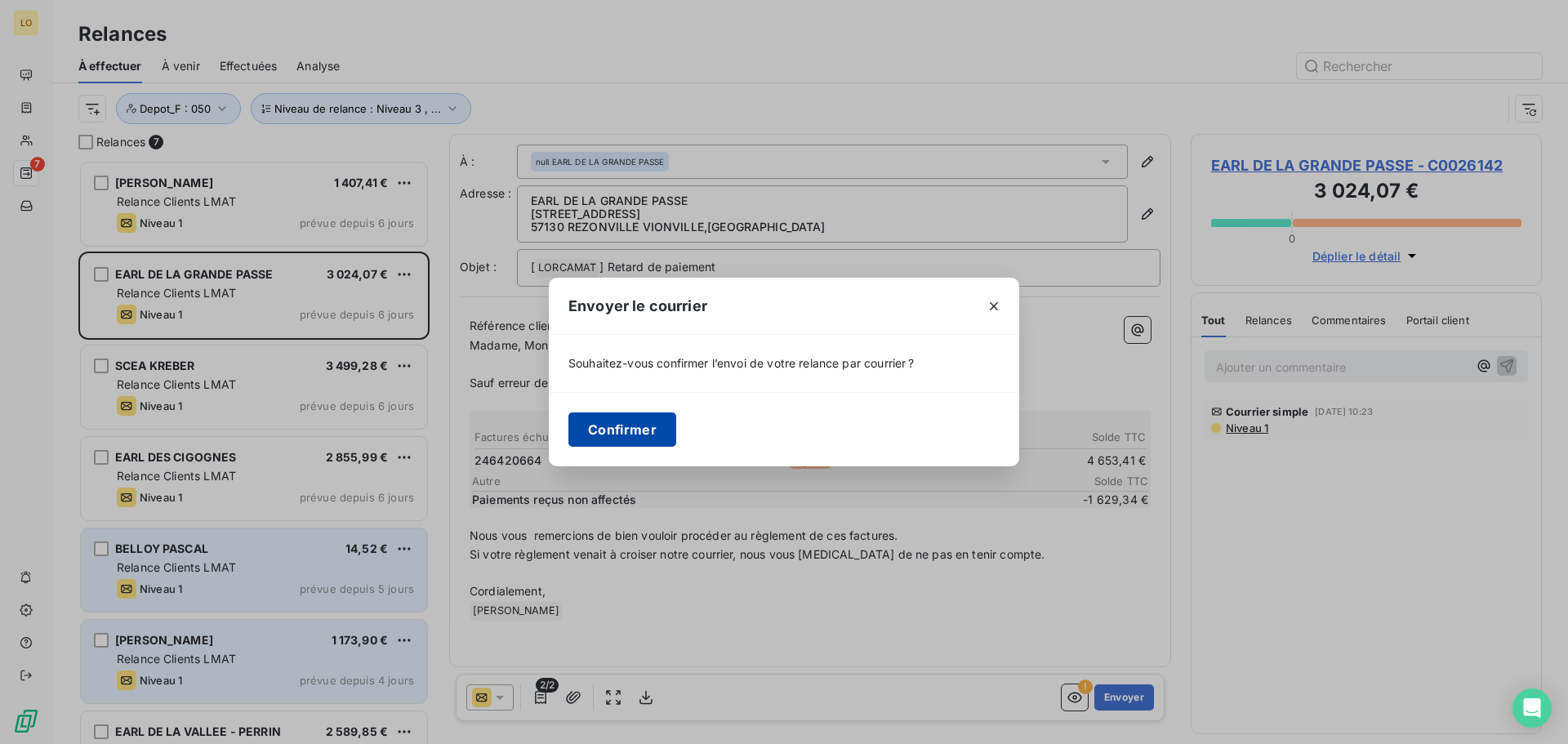
click at [635, 424] on button "Confirmer" at bounding box center [622, 429] width 108 height 34
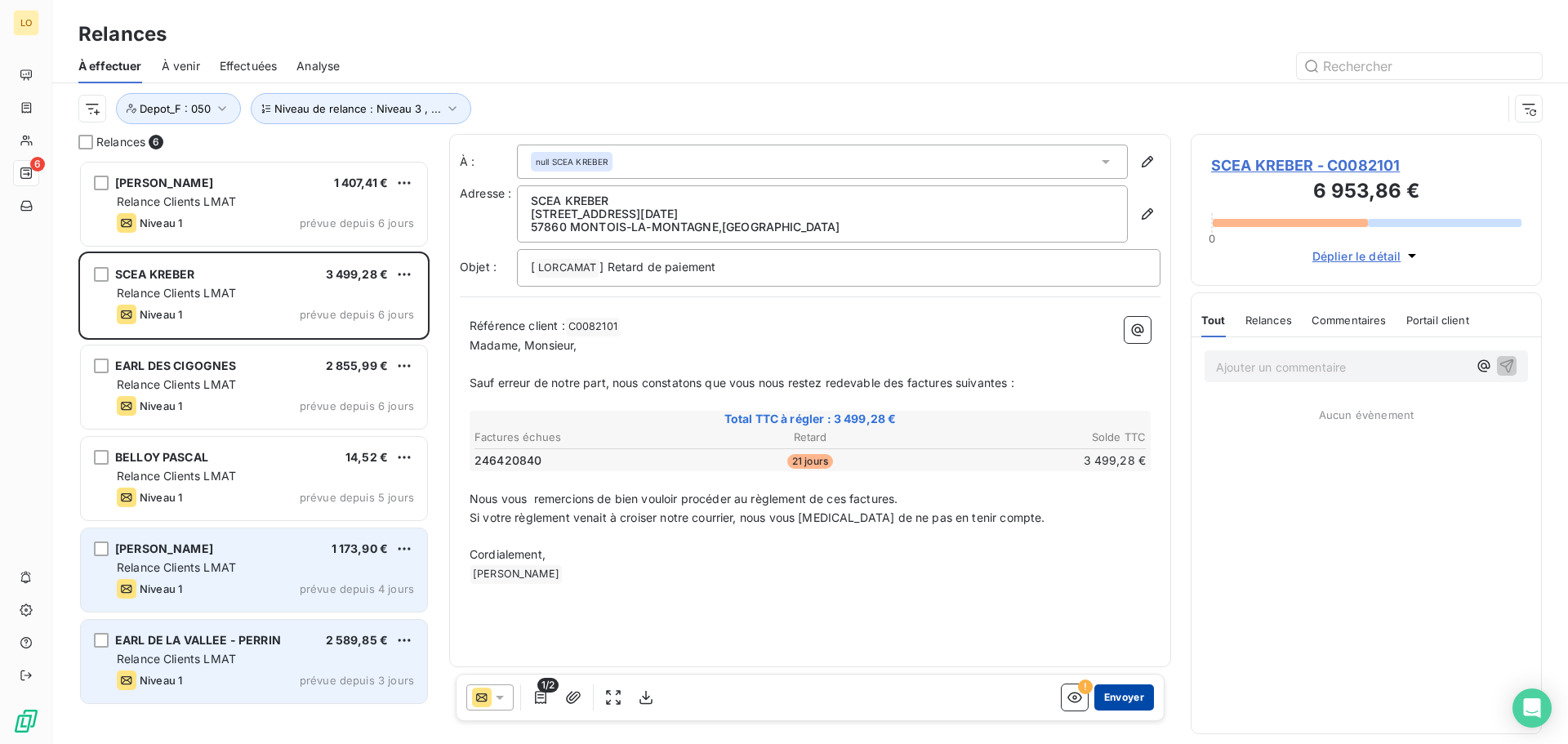
click at [1143, 697] on button "Envoyer" at bounding box center [1123, 697] width 60 height 26
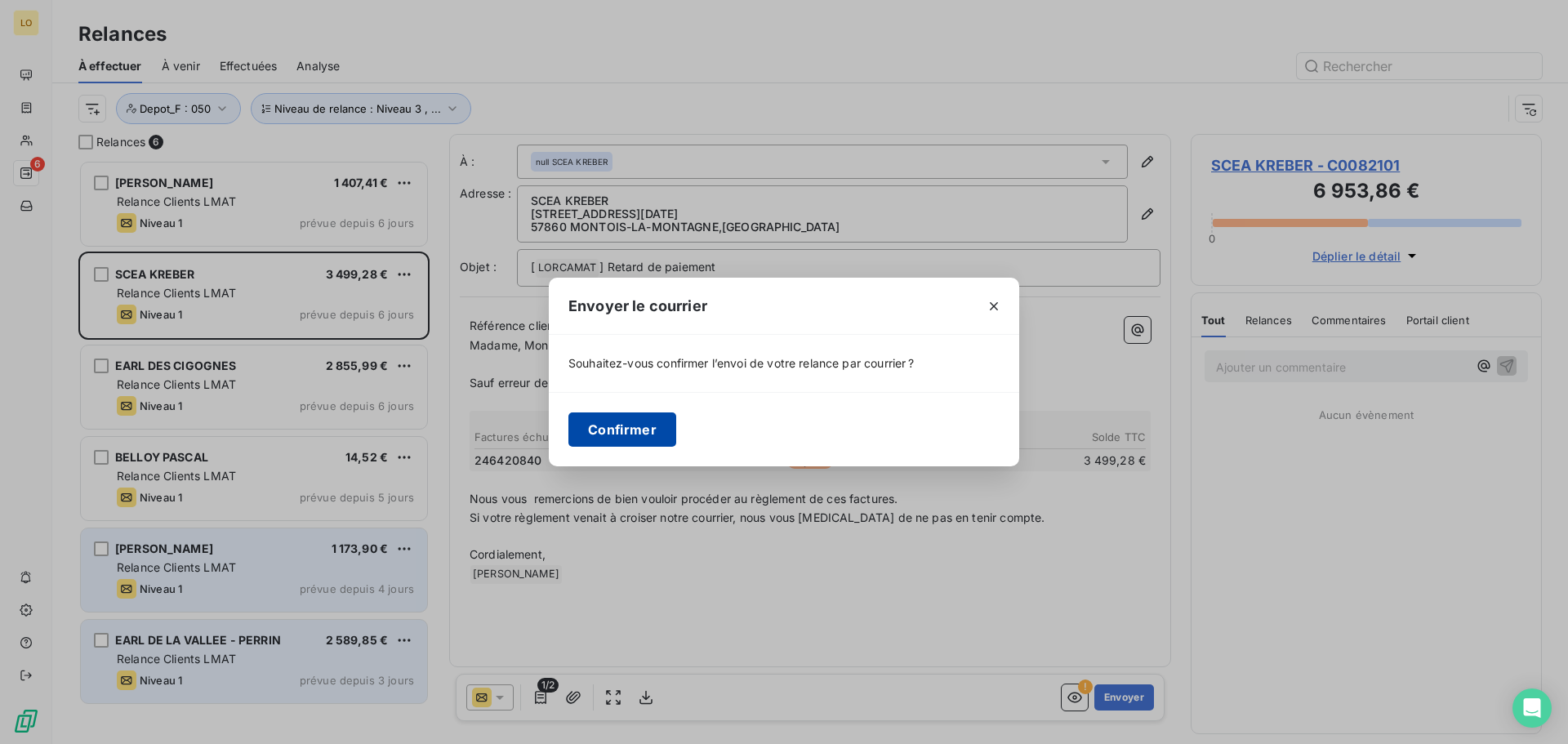
click at [647, 435] on button "Confirmer" at bounding box center [622, 429] width 108 height 34
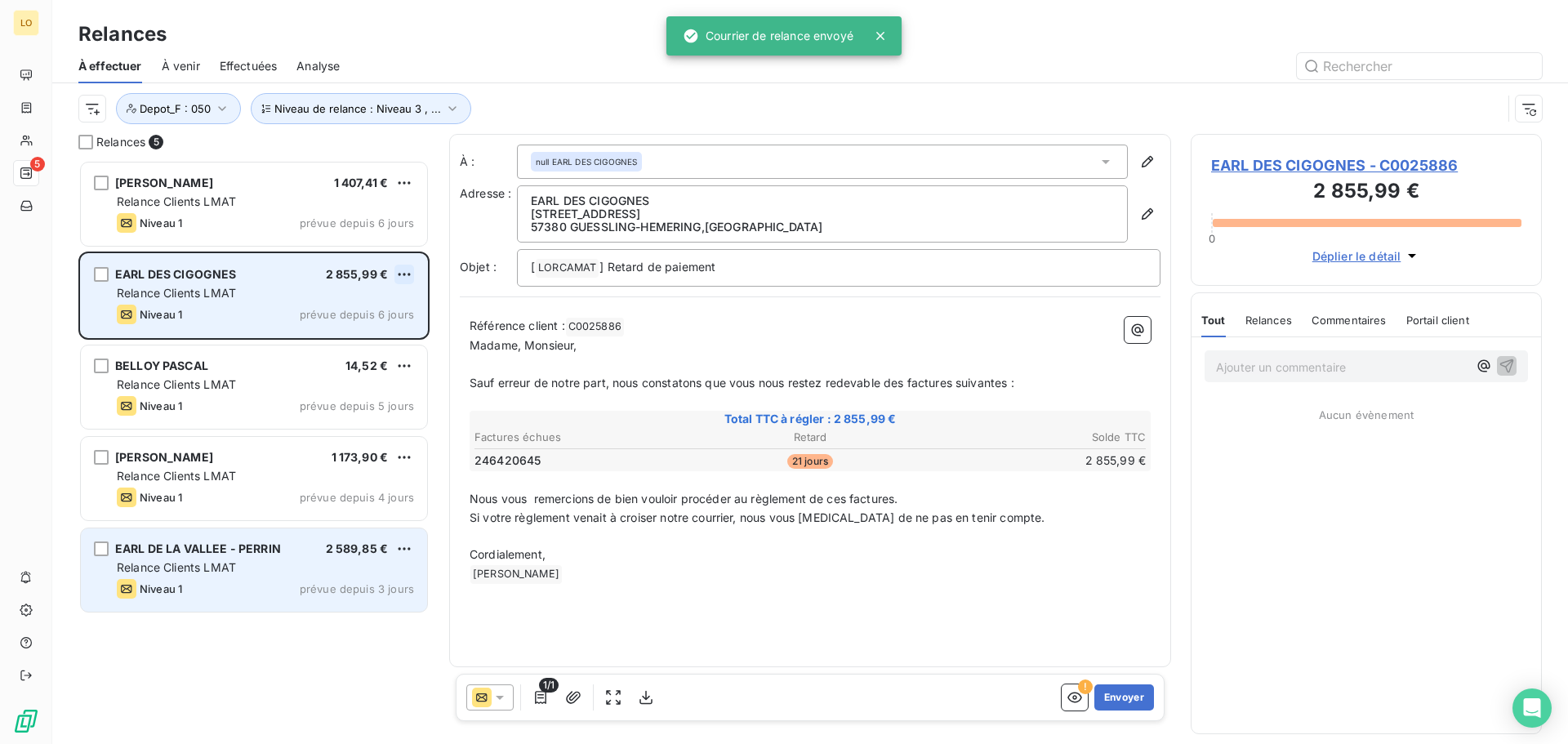
click at [404, 272] on html "LO 5 Relances À effectuer À venir Effectuées Analyse Niveau de relance : Niveau…" at bounding box center [784, 372] width 1568 height 744
click at [373, 334] on div "Passer cette action" at bounding box center [334, 336] width 146 height 26
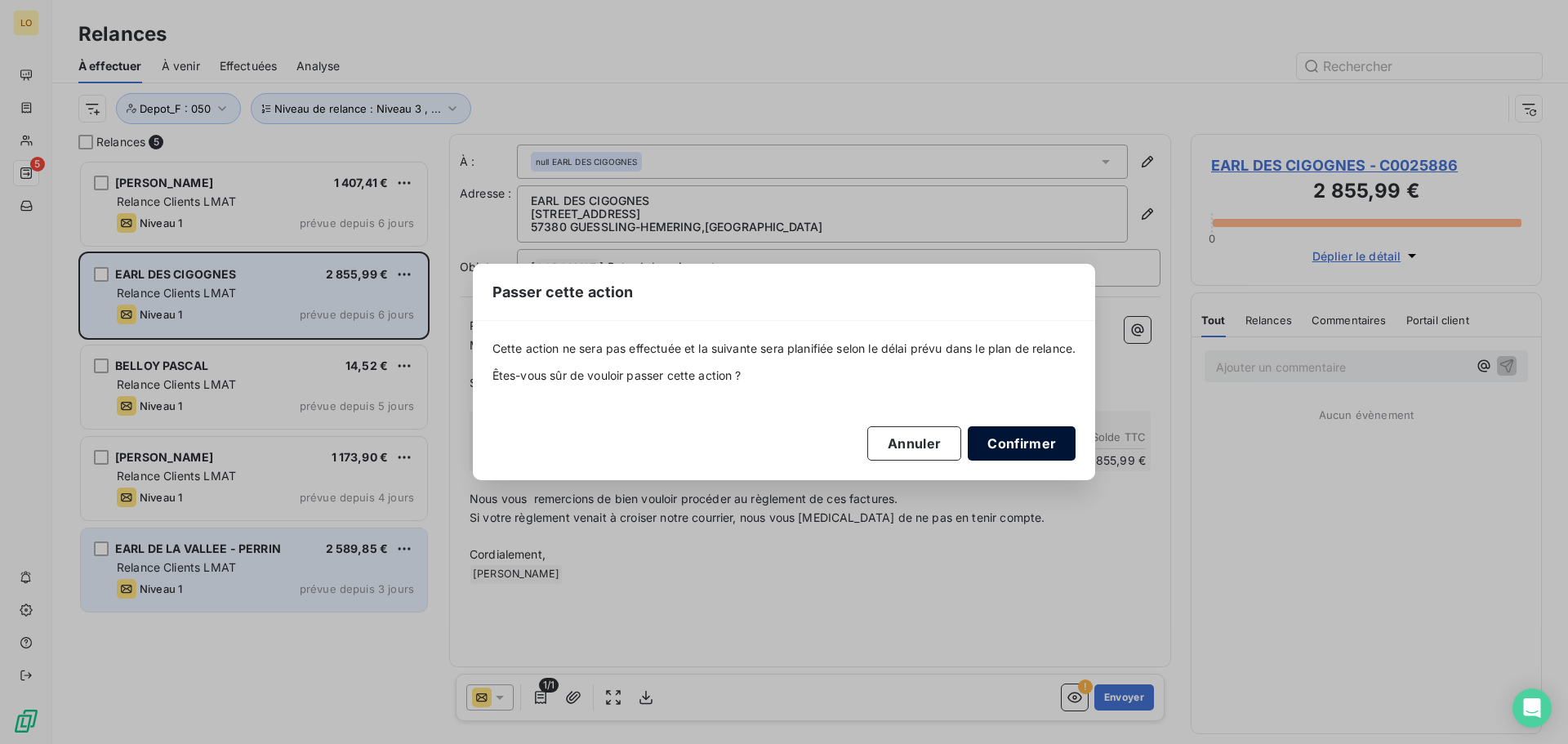
click at [1037, 440] on button "Confirmer" at bounding box center [1022, 443] width 108 height 34
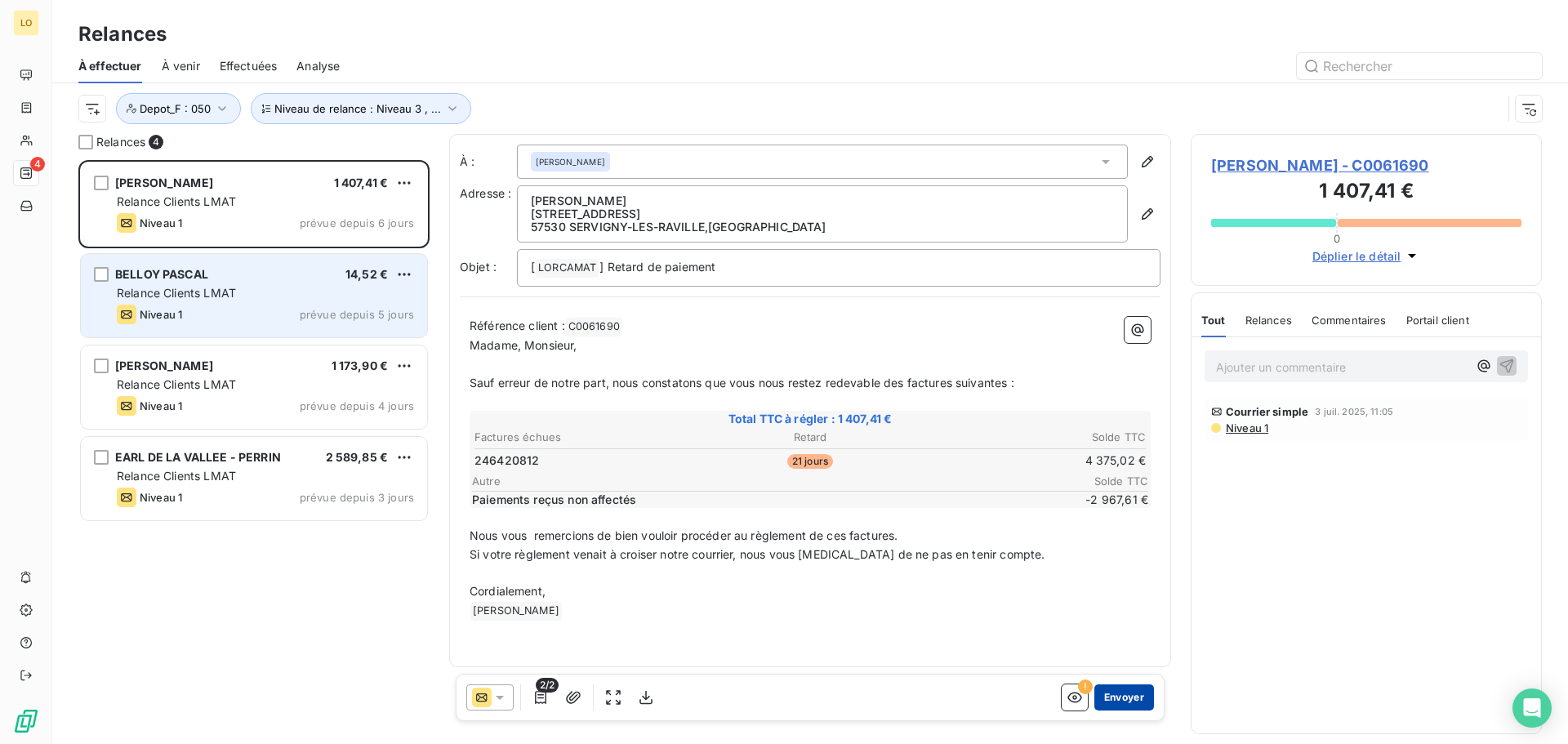
click at [1125, 698] on button "Envoyer" at bounding box center [1123, 697] width 60 height 26
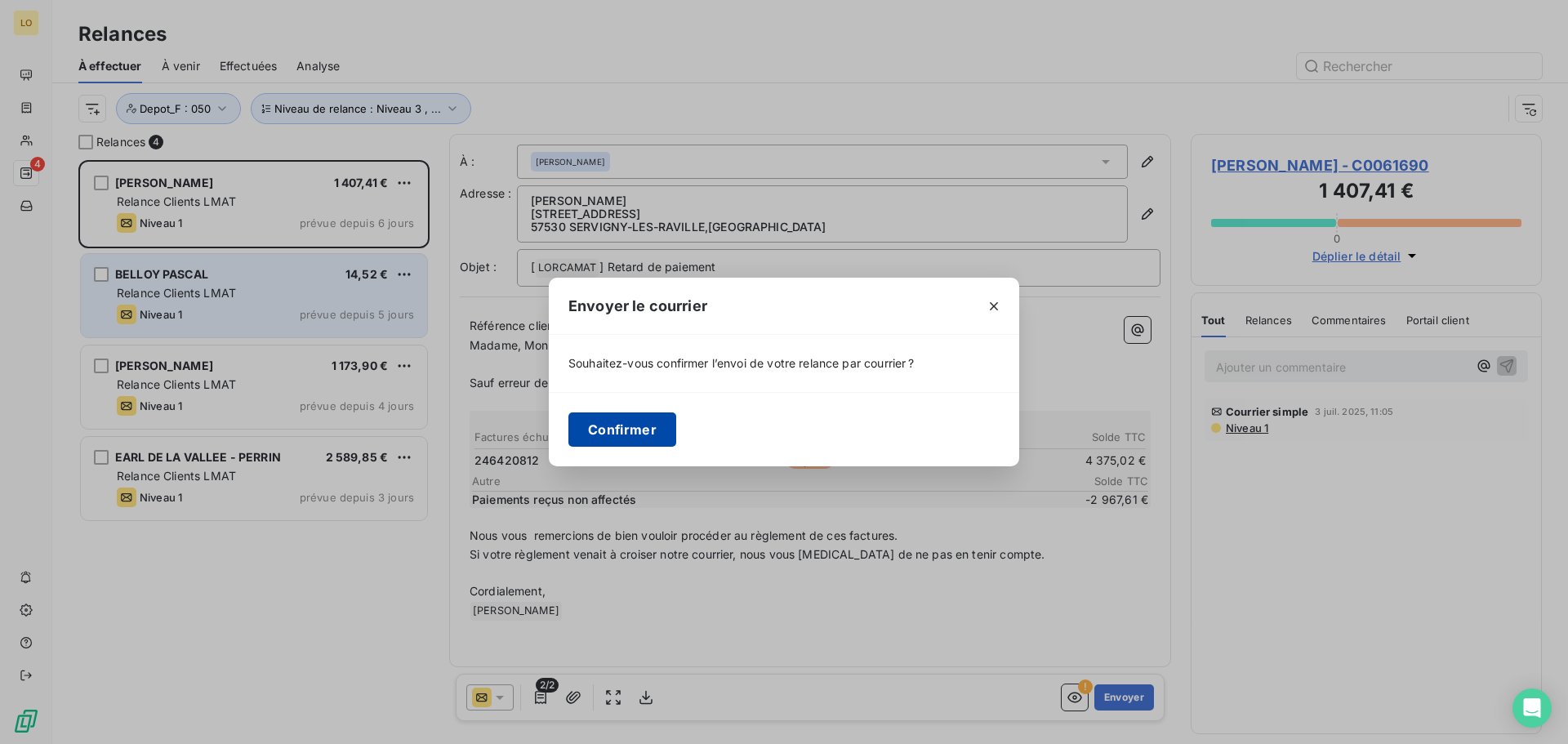
click at [620, 434] on button "Confirmer" at bounding box center [622, 429] width 108 height 34
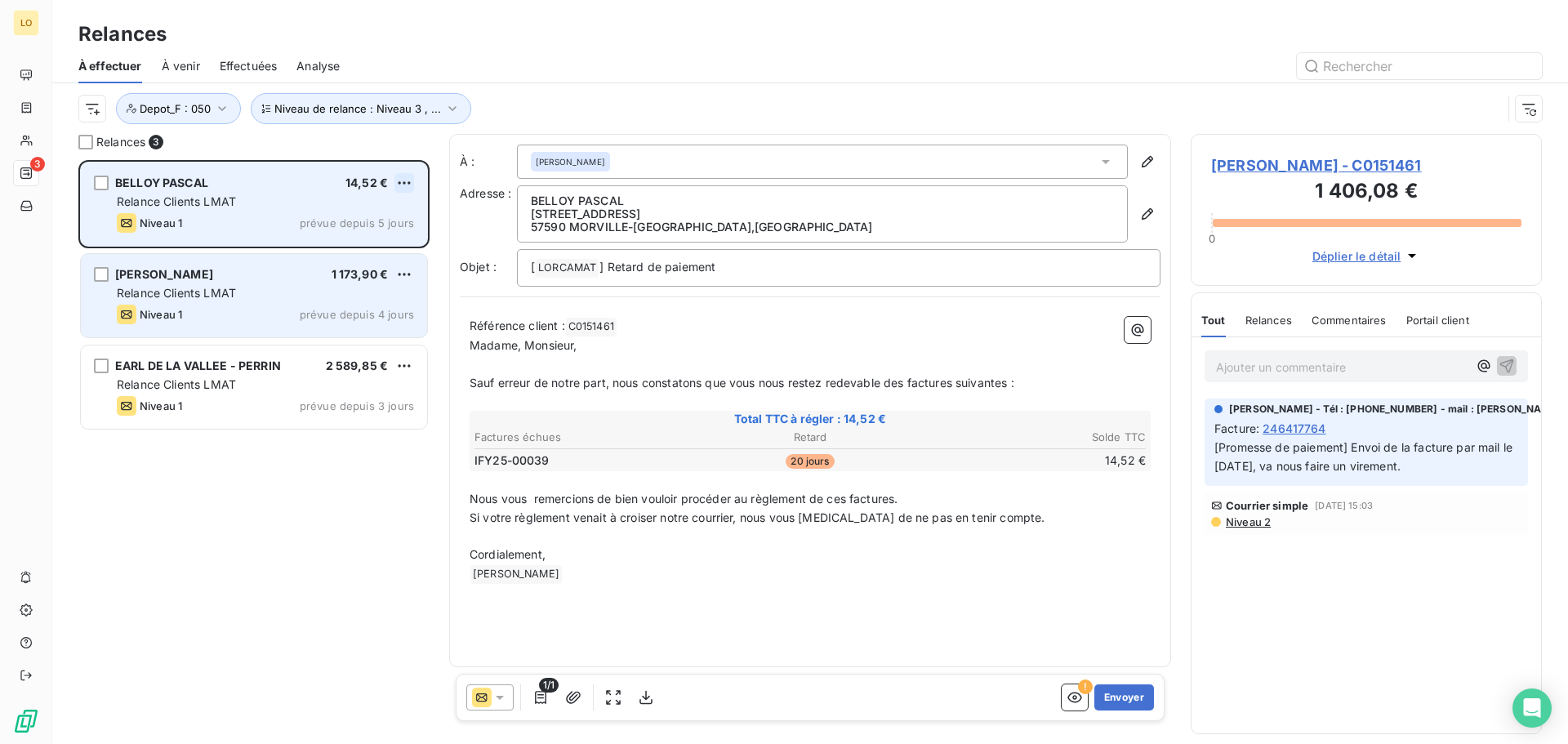
click at [413, 178] on html "LO 3 Relances À effectuer À venir Effectuées Analyse Niveau de relance : Niveau…" at bounding box center [784, 372] width 1568 height 744
click at [388, 241] on div "Passer cette action" at bounding box center [334, 245] width 146 height 26
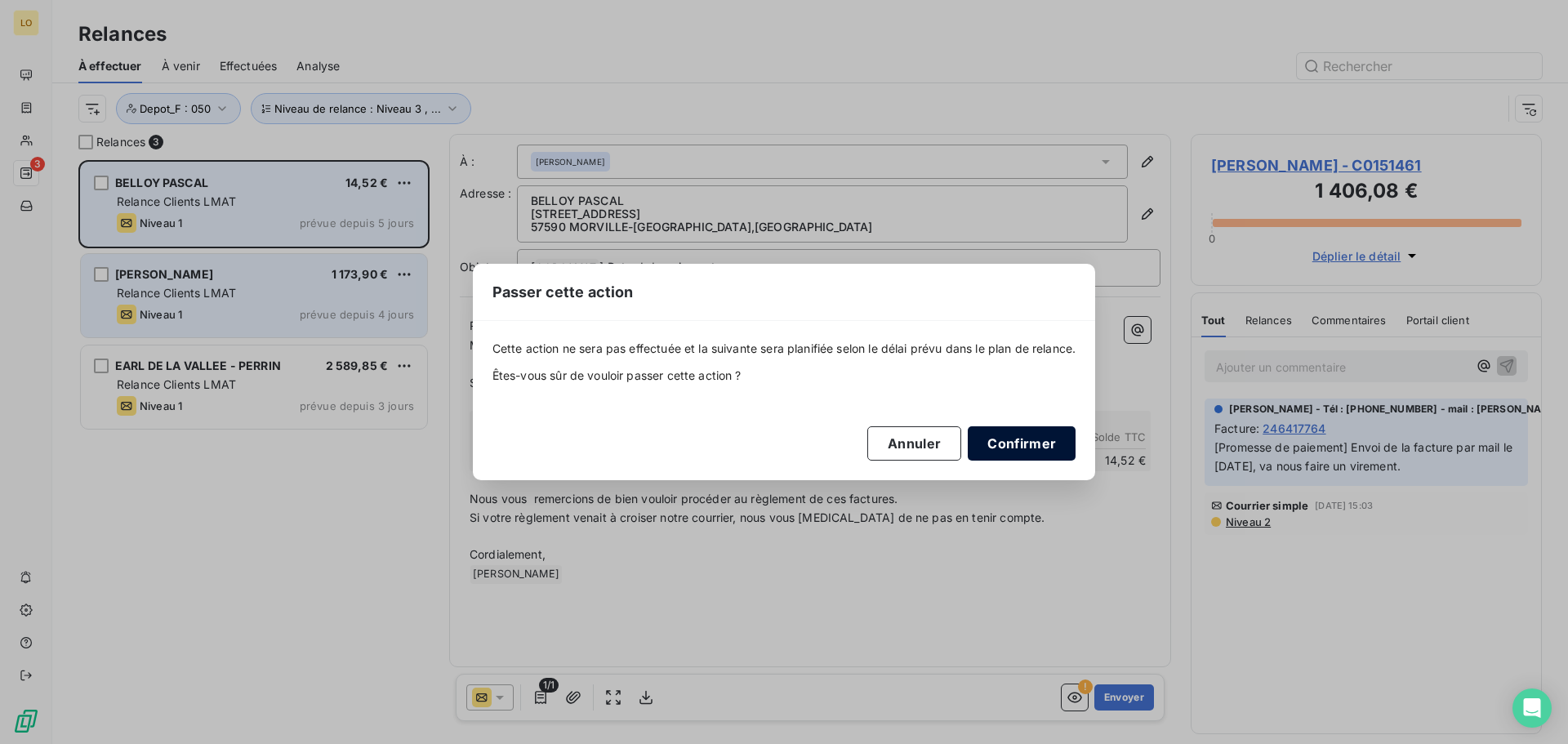
click at [1041, 441] on button "Confirmer" at bounding box center [1022, 443] width 108 height 34
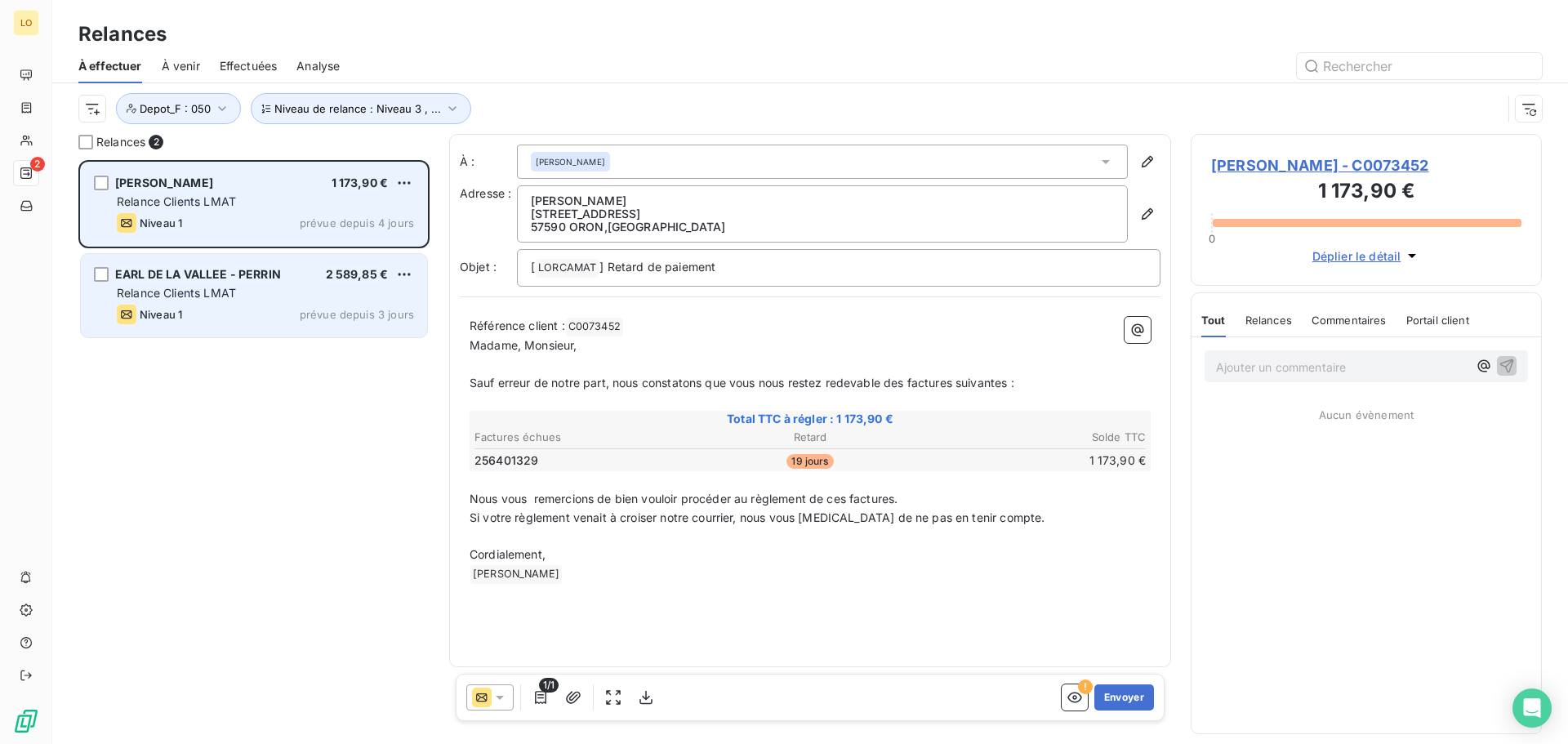
click at [1265, 369] on p "Ajouter un commentaire ﻿" at bounding box center [1341, 367] width 251 height 20
click at [1507, 376] on icon "button" at bounding box center [1508, 375] width 14 height 14
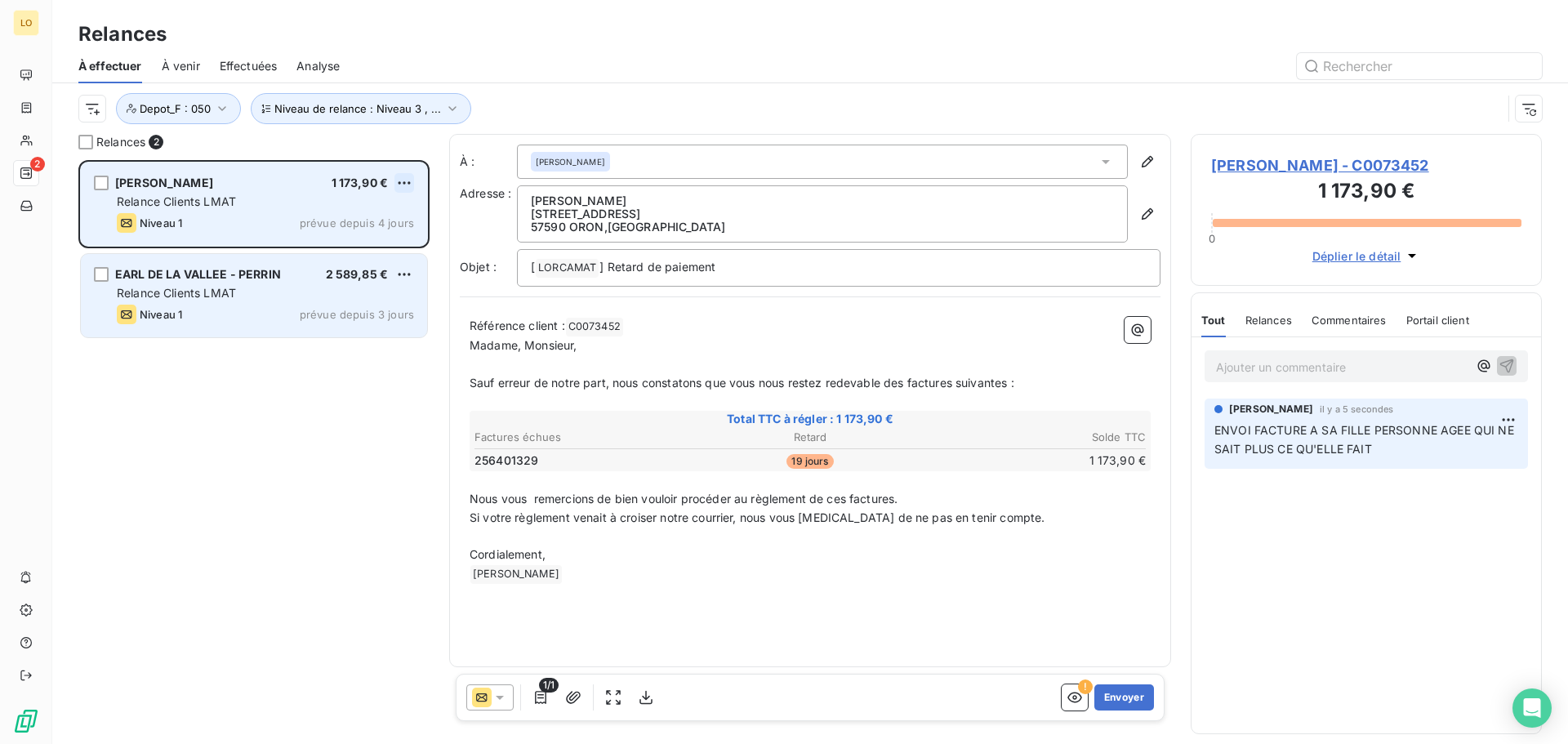
click at [405, 180] on html "LO 2 Relances À effectuer À venir Effectuées Analyse Niveau de relance : Niveau…" at bounding box center [784, 372] width 1568 height 744
click at [353, 245] on div "Passer cette action" at bounding box center [334, 245] width 146 height 26
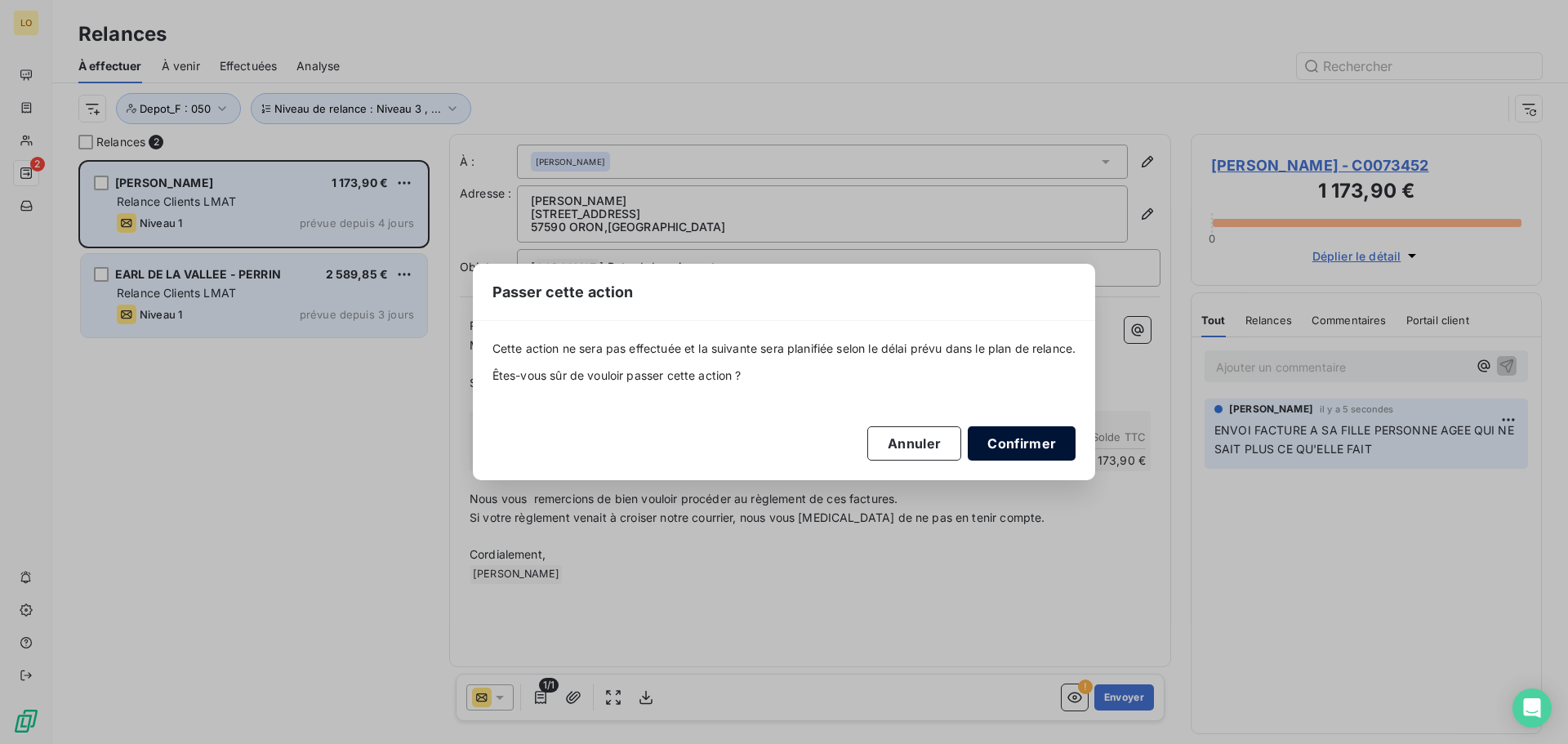
click at [1009, 445] on button "Confirmer" at bounding box center [1022, 443] width 108 height 34
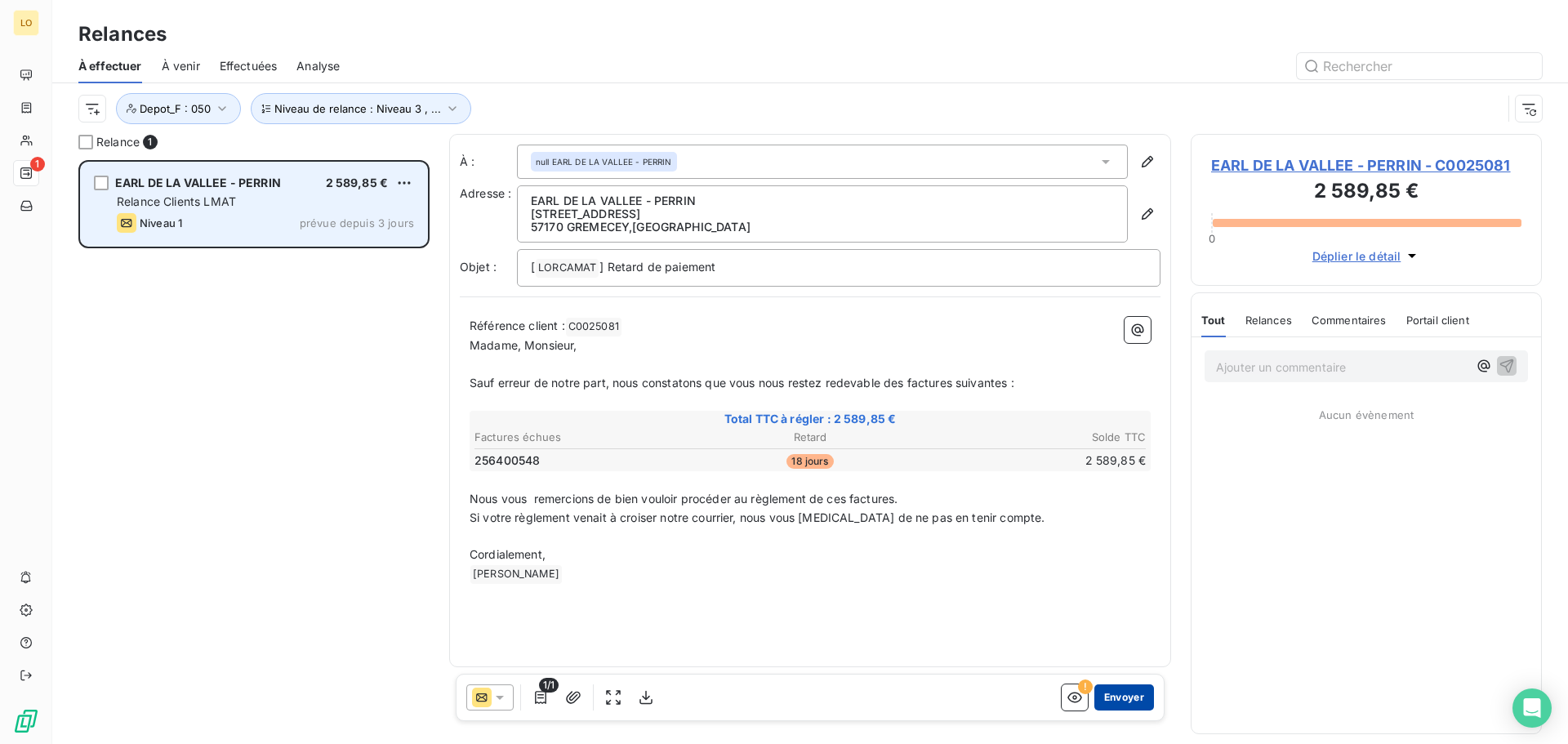
click at [1129, 701] on button "Envoyer" at bounding box center [1123, 697] width 60 height 26
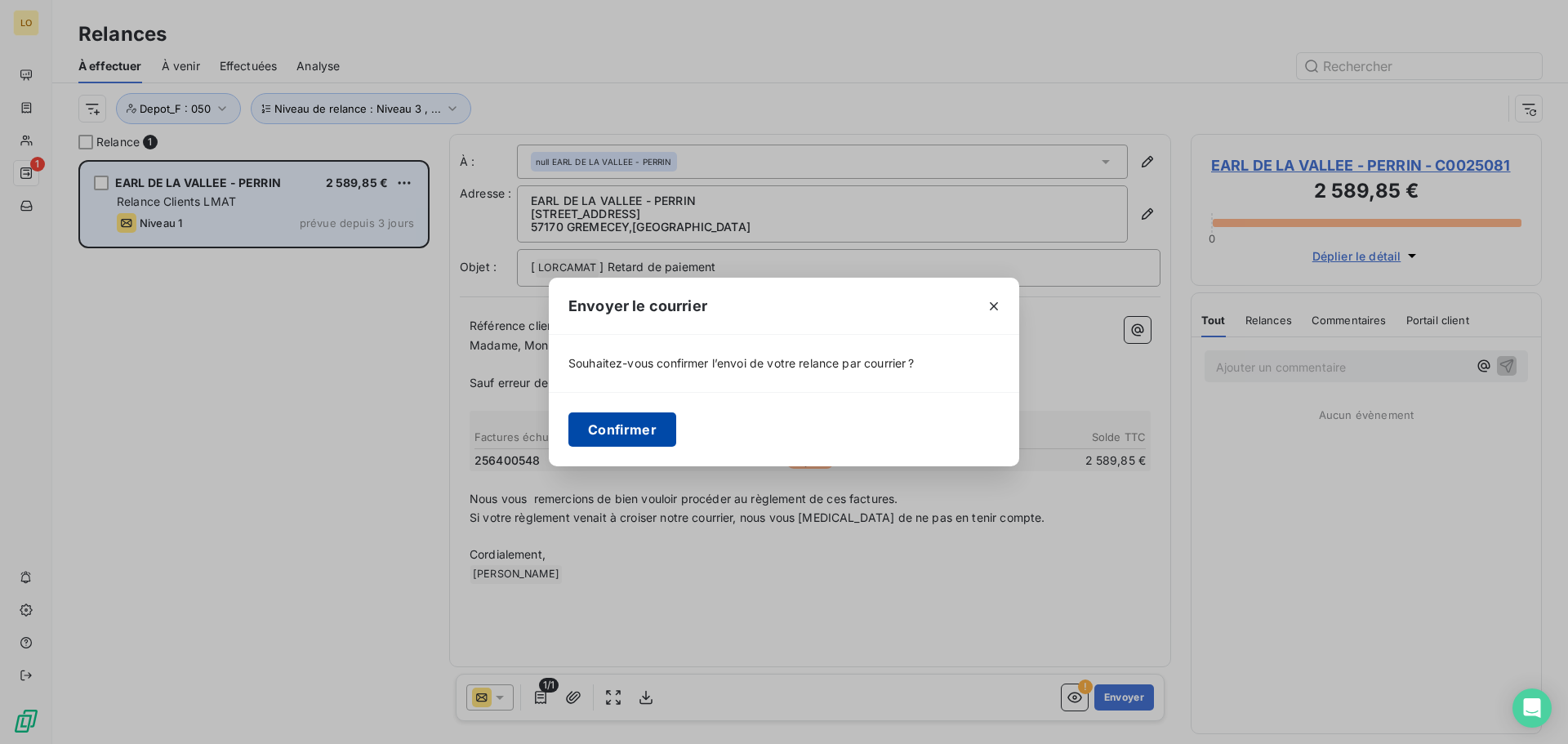
click at [628, 426] on button "Confirmer" at bounding box center [622, 429] width 108 height 34
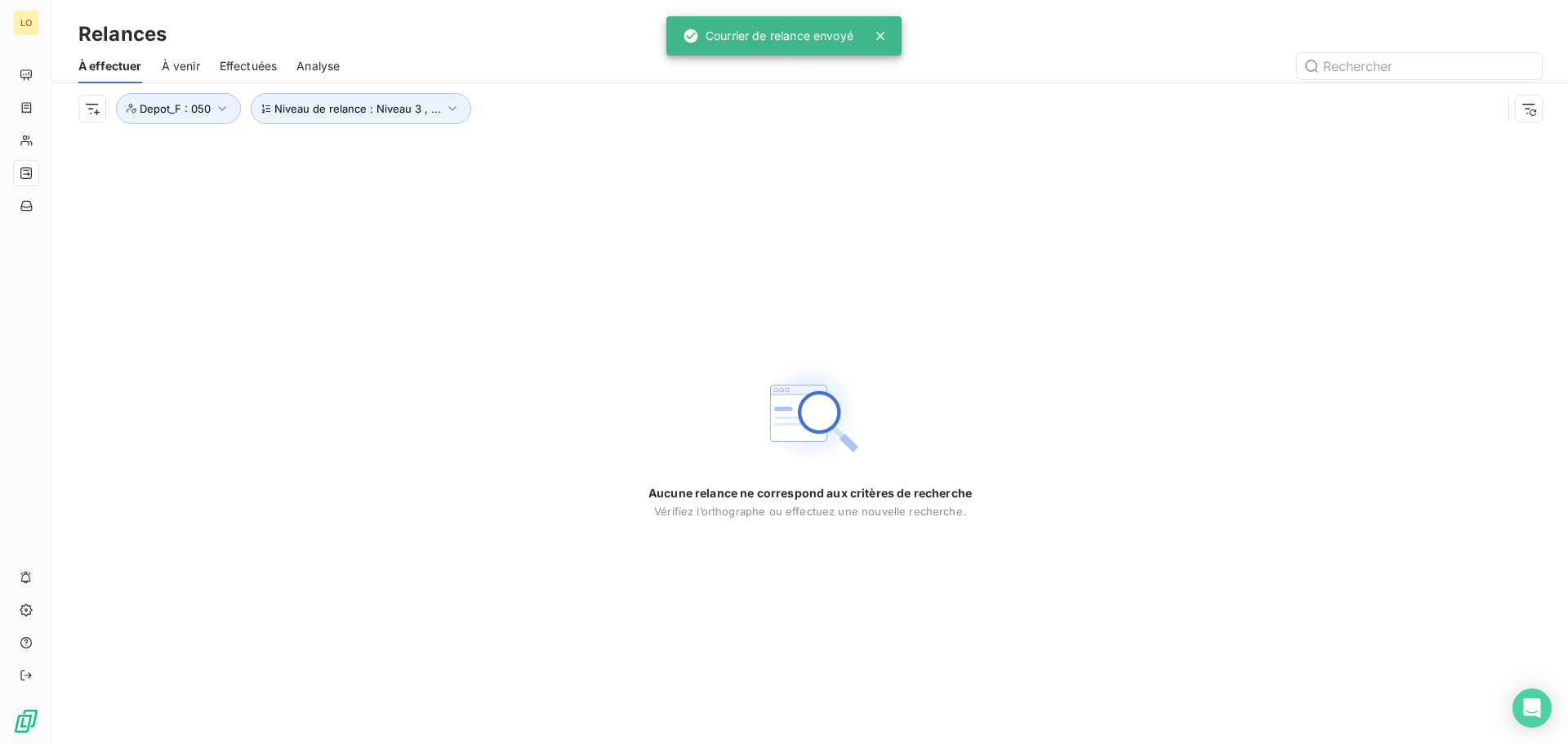
click at [184, 69] on span "À venir" at bounding box center [181, 66] width 39 height 16
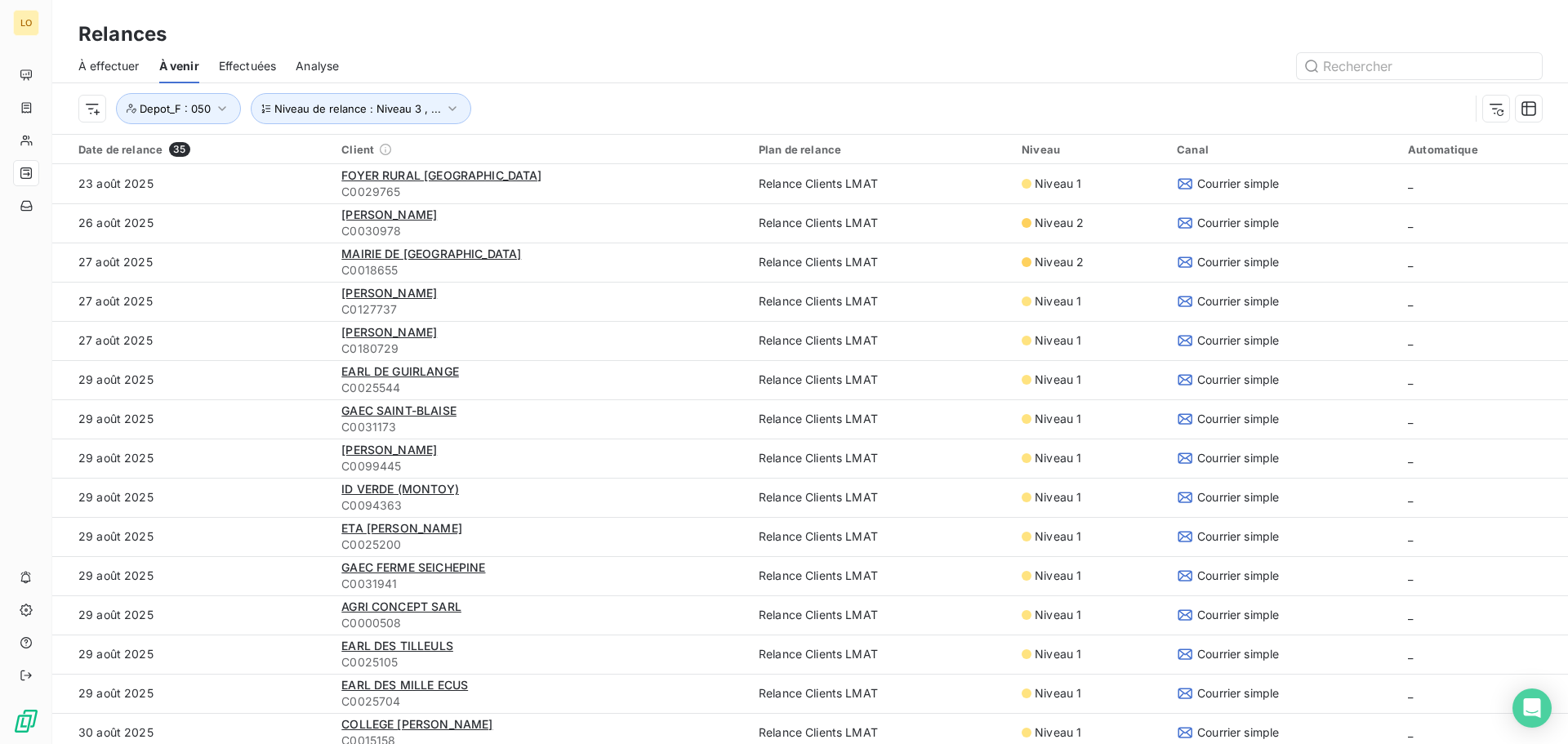
click at [245, 61] on span "Effectuées" at bounding box center [247, 66] width 58 height 16
